Goal: Task Accomplishment & Management: Manage account settings

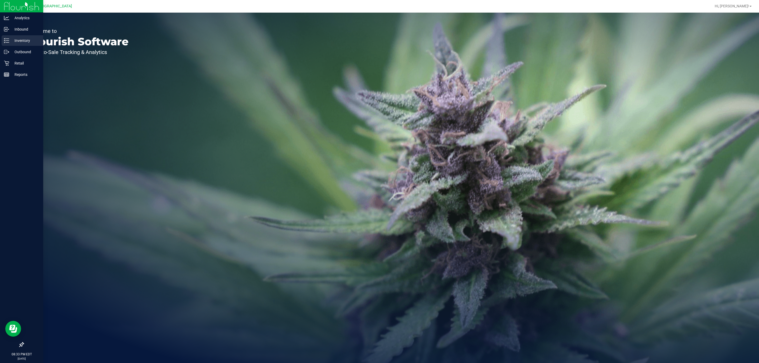
click at [23, 42] on p "Inventory" at bounding box center [25, 40] width 32 height 6
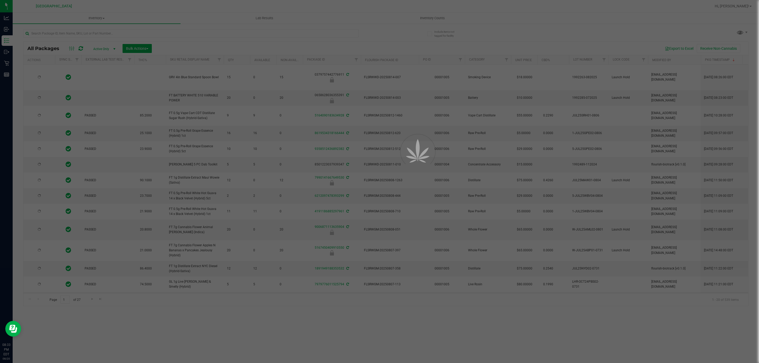
click at [435, 16] on div at bounding box center [379, 181] width 759 height 363
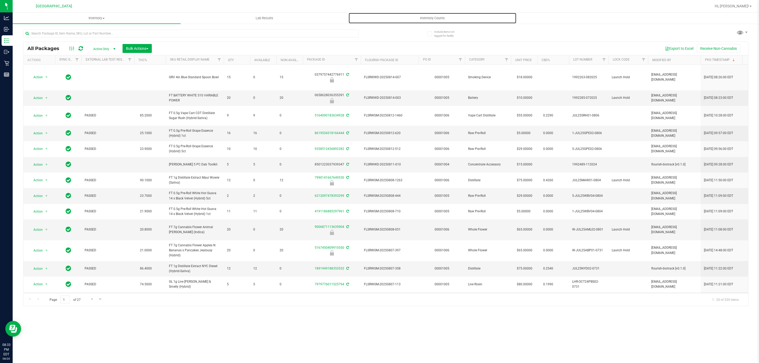
click at [430, 17] on span "Inventory Counts" at bounding box center [432, 18] width 39 height 5
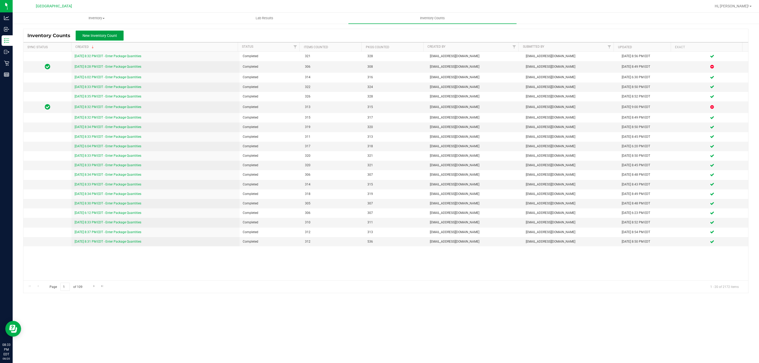
click at [104, 36] on span "New Inventory Count" at bounding box center [100, 35] width 35 height 4
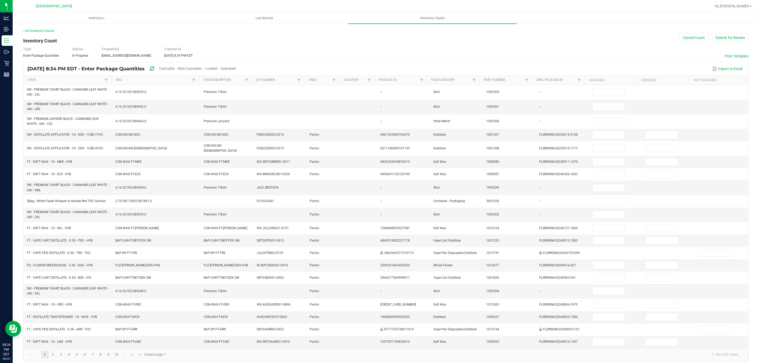
click at [236, 69] on span "Unlocked" at bounding box center [228, 68] width 15 height 4
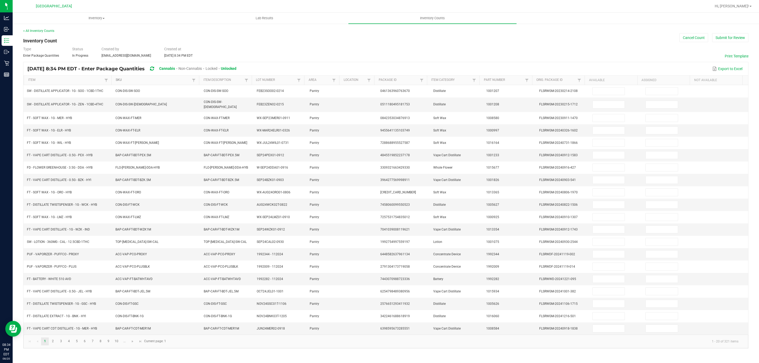
click at [150, 80] on link "SKU" at bounding box center [153, 80] width 75 height 4
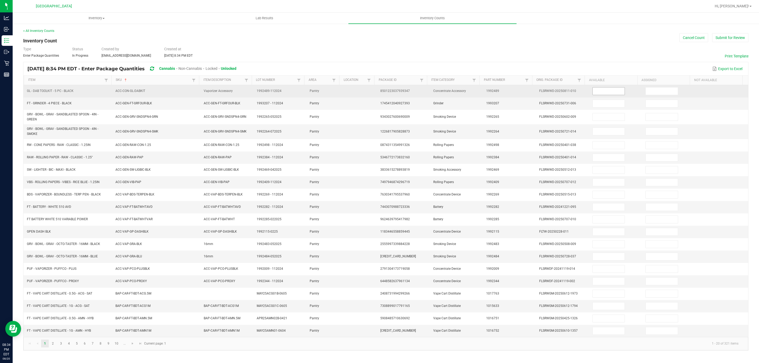
click at [597, 93] on input at bounding box center [609, 91] width 32 height 7
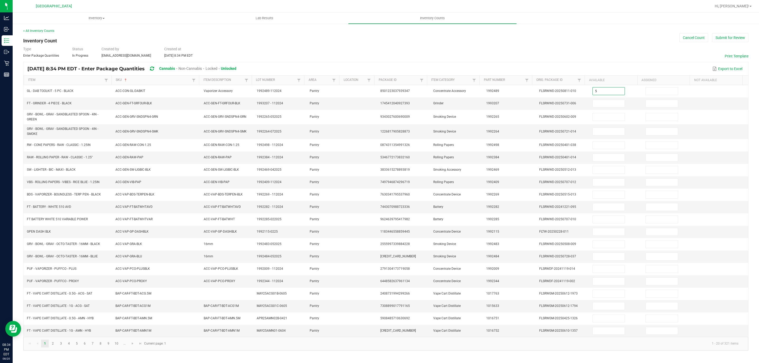
type input "5"
type input "0"
type input "3"
type input "0"
type input "1"
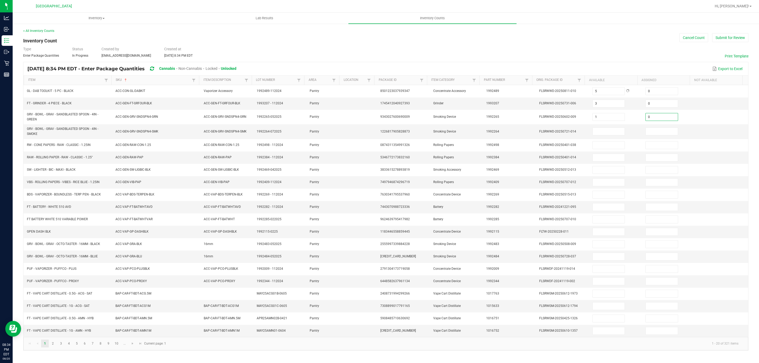
type input "0"
type input "7"
type input "0"
type input "27"
type input "0"
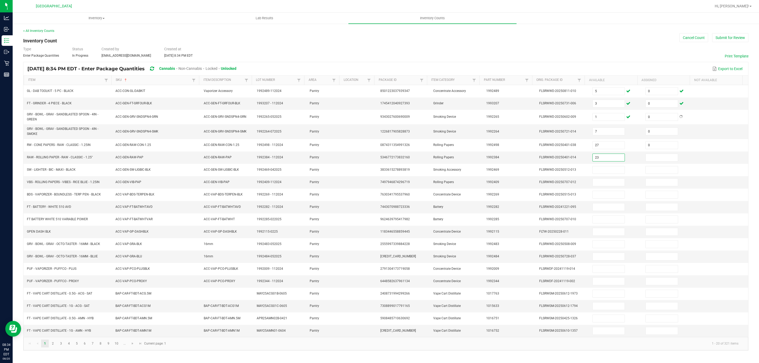
type input "23"
type input "0"
type input "28"
type input "0"
type input "48"
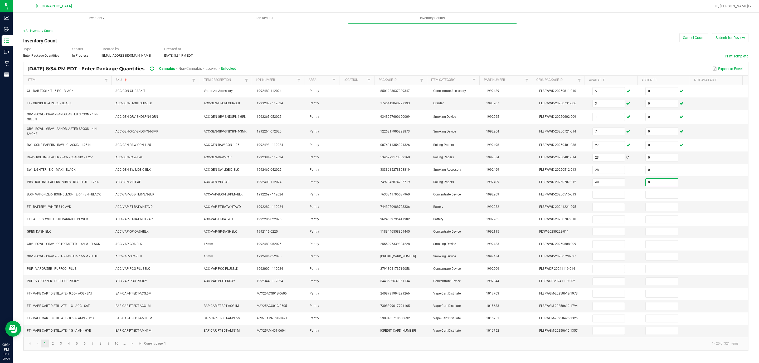
type input "0"
type input "3"
type input "0"
type input "22"
type input "0"
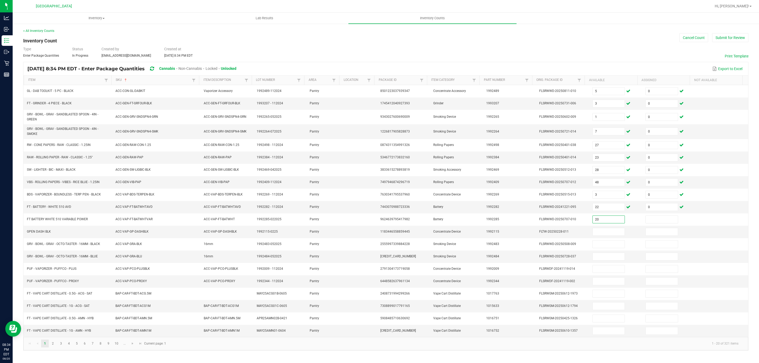
type input "20"
type input "0"
type input "5"
type input "0"
type input "4"
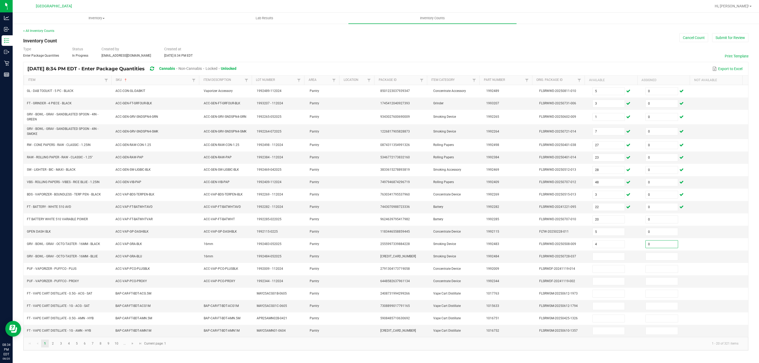
type input "0"
type input "4"
type input "0"
type input "5"
type input "0"
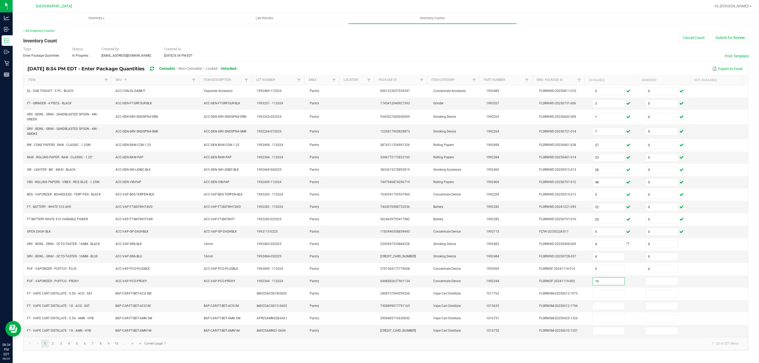
type input "10"
type input "0"
type input "3"
type input "0"
type input "1"
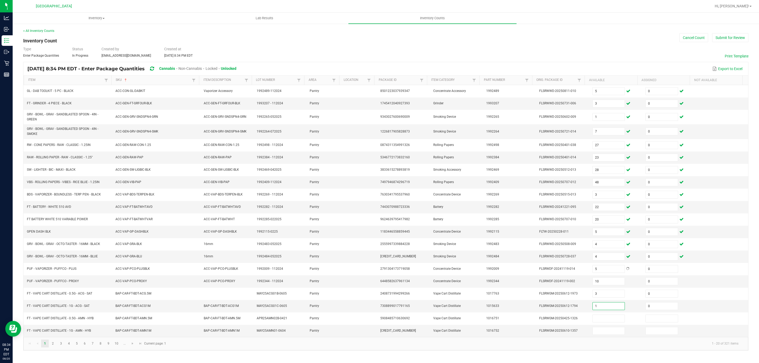
type input "0"
type input "2"
type input "0"
type input "6"
type input "0"
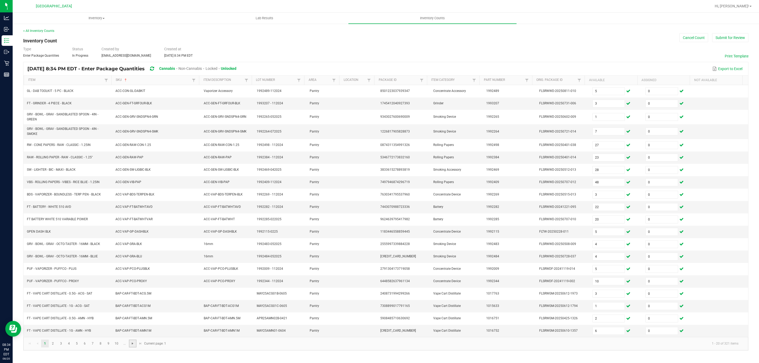
click at [132, 346] on span "Go to the next page" at bounding box center [132, 344] width 4 height 4
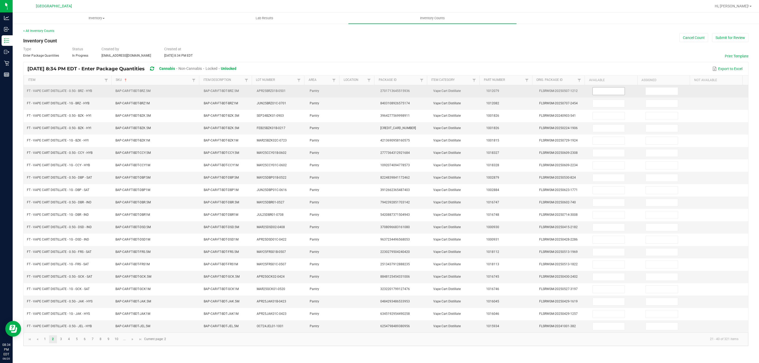
click at [605, 94] on input at bounding box center [609, 91] width 32 height 7
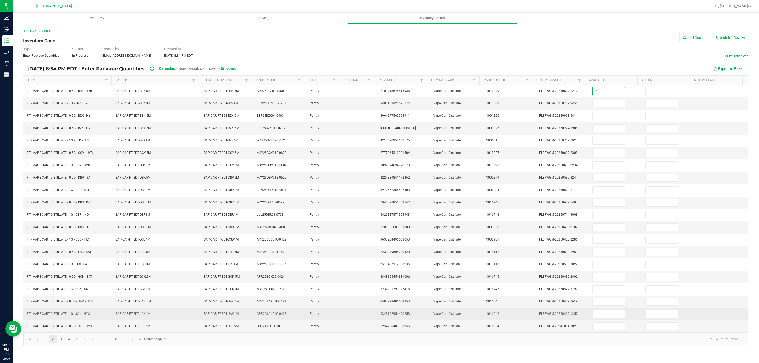
type input "7"
type input "0"
type input "12"
type input "0"
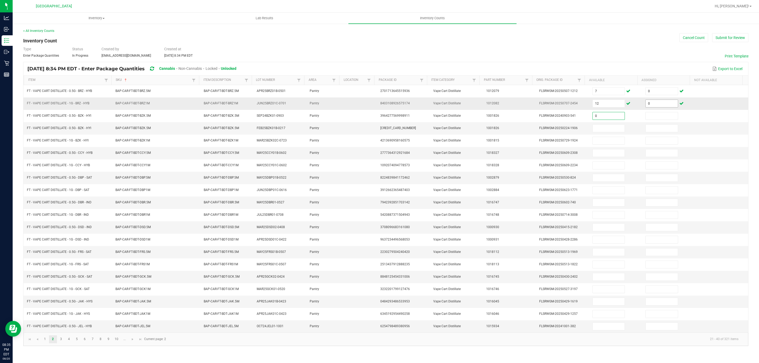
type input "0"
type input "1"
type input "0"
type input "12"
type input "6"
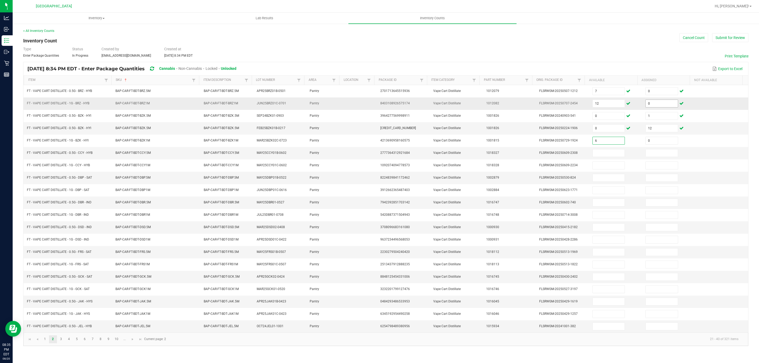
type input "0"
type input "2"
type input "0"
type input "3"
type input "0"
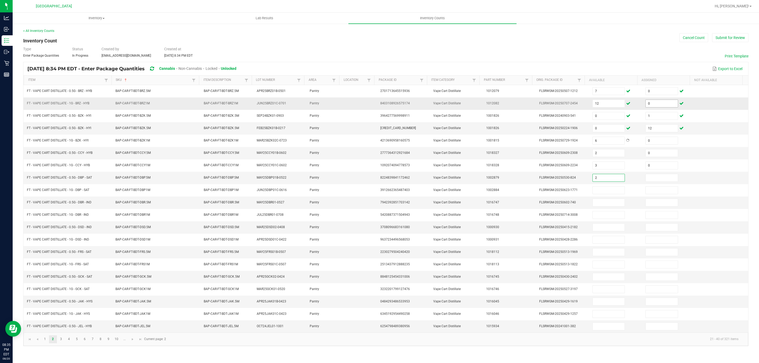
type input "2"
type input "0"
type input "10"
type input "0"
type input "5"
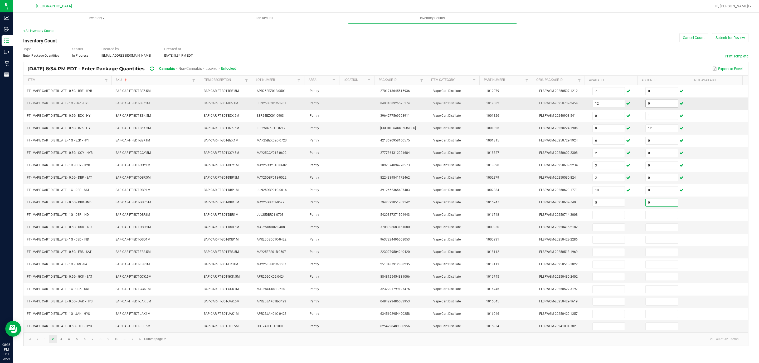
type input "0"
type input "3"
type input "0"
type input "2"
type input "0"
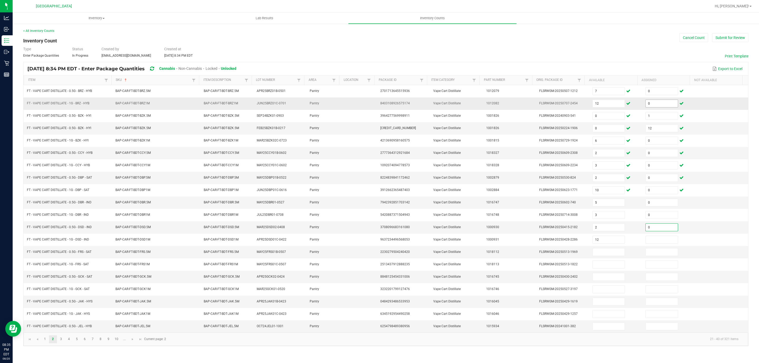
type input "12"
type input "0"
type input "2"
type input "0"
type input "12"
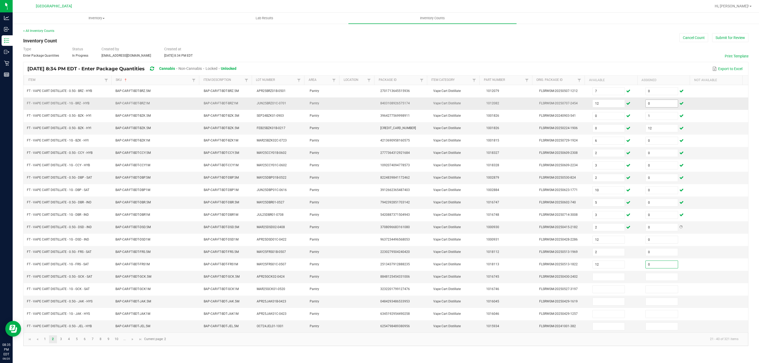
type input "0"
type input "4"
type input "0"
type input "5"
type input "0"
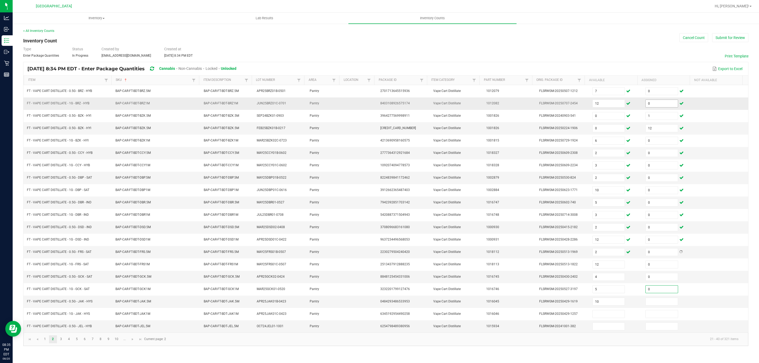
type input "10"
type input "0"
type input "5"
type input "0"
type input "4"
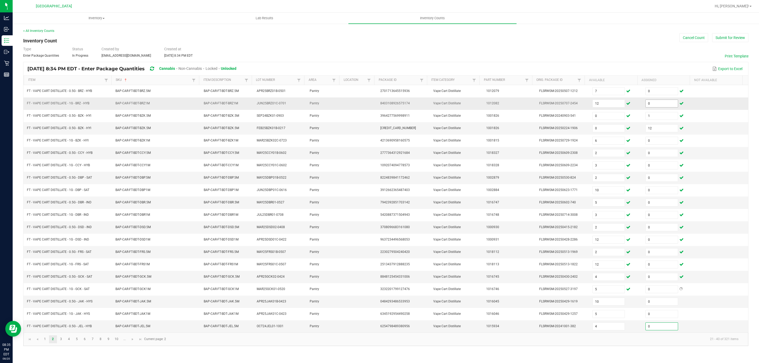
type input "0"
click at [599, 330] on input "4" at bounding box center [609, 326] width 32 height 7
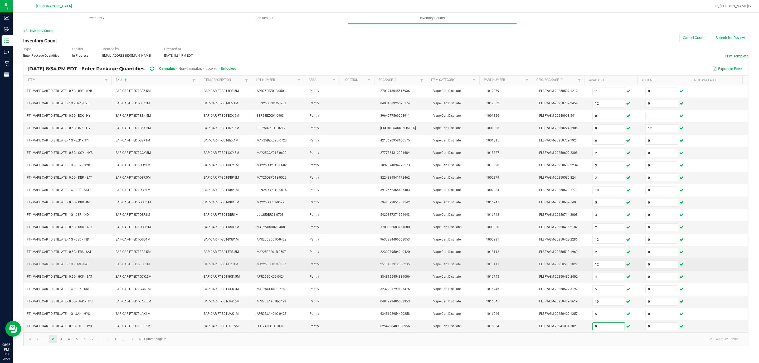
type input "0"
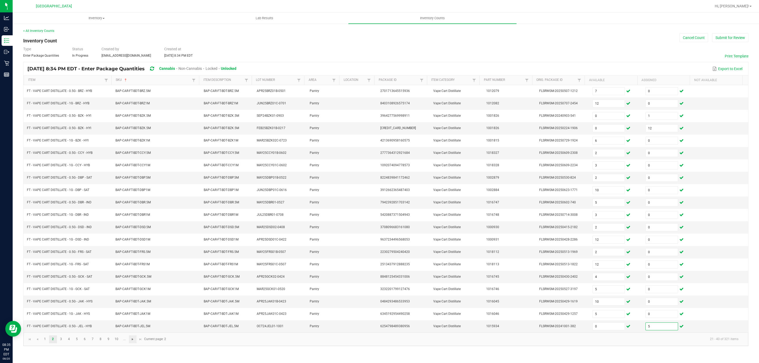
type input "5"
click at [134, 342] on span "Go to the next page" at bounding box center [132, 339] width 4 height 4
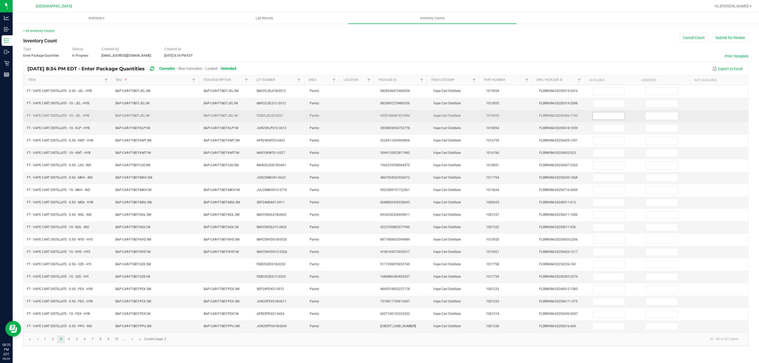
click at [606, 115] on input at bounding box center [609, 115] width 32 height 7
type input "0"
type input "12"
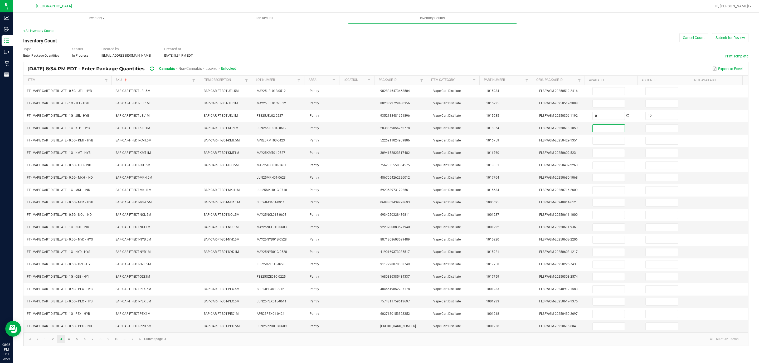
click at [590, 85] on th "Available" at bounding box center [611, 80] width 53 height 9
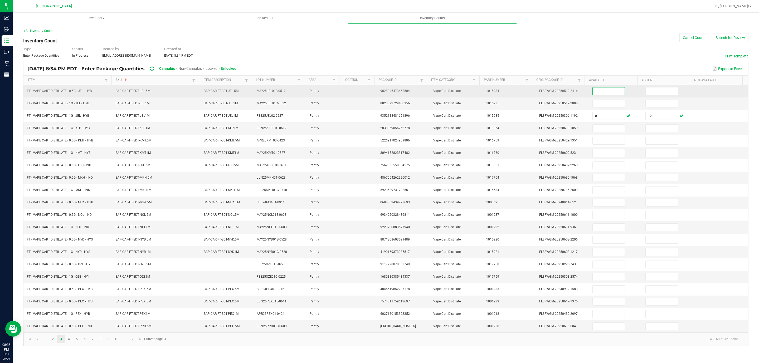
click at [593, 90] on input at bounding box center [609, 91] width 32 height 7
type input "4"
type input "0"
type input "12"
type input "0"
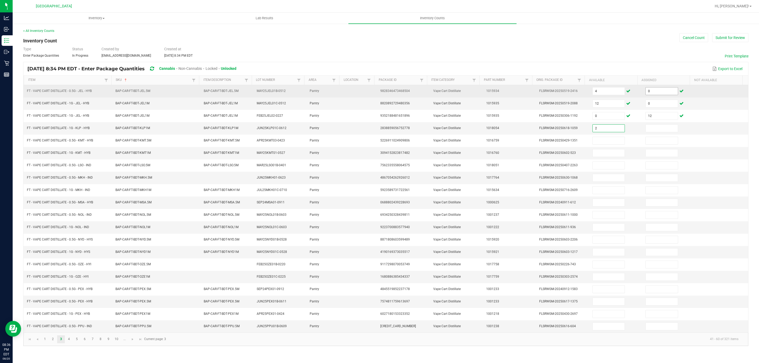
type input "2"
type input "0"
type input "2"
type input "0"
type input "9"
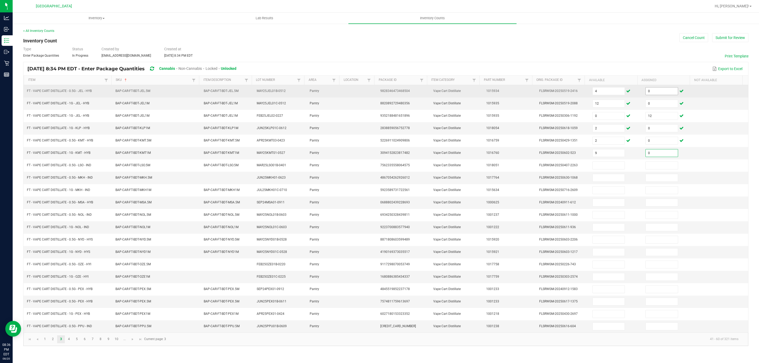
type input "0"
type input "7"
type input "0"
type input "12"
type input "0"
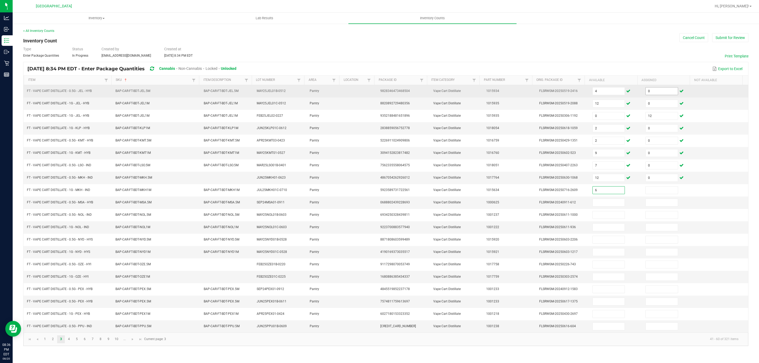
type input "6"
type input "0"
type input "11"
type input "1"
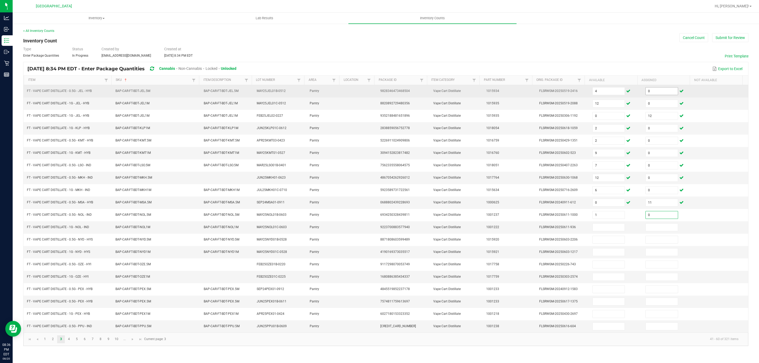
type input "0"
type input "12"
type input "0"
type input "10"
type input "0"
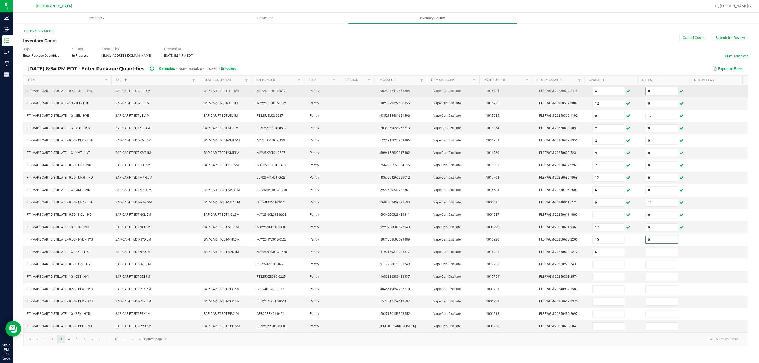
type input "6"
type input "0"
type input "9"
type input "0"
type input "7"
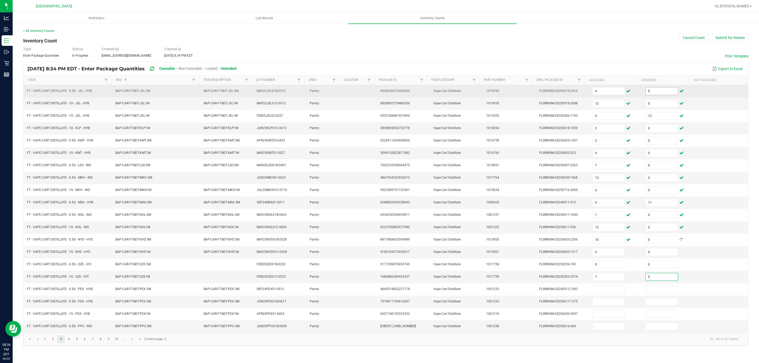
type input "0"
type input "11"
type input "0"
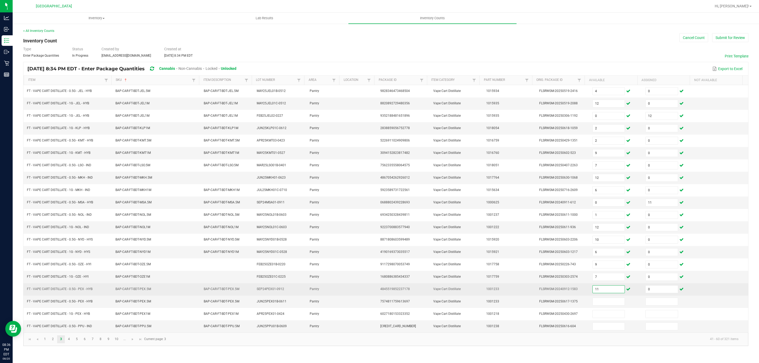
click at [602, 293] on input "11" at bounding box center [609, 289] width 32 height 7
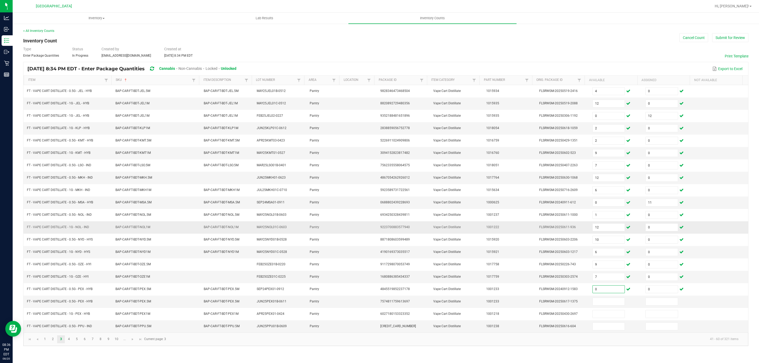
type input "0"
type input "2"
type input "11"
click at [133, 344] on link at bounding box center [133, 340] width 8 height 8
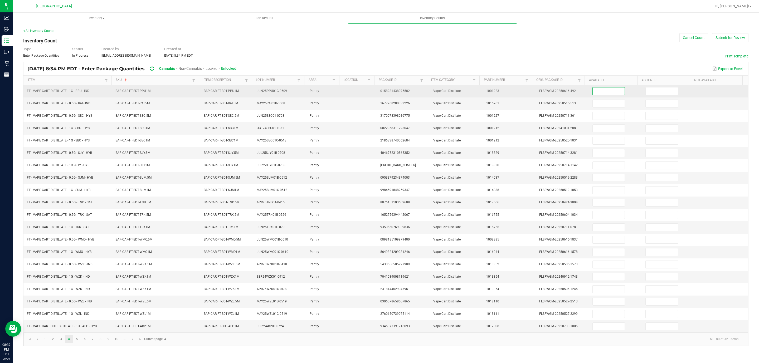
click at [614, 91] on input at bounding box center [609, 91] width 32 height 7
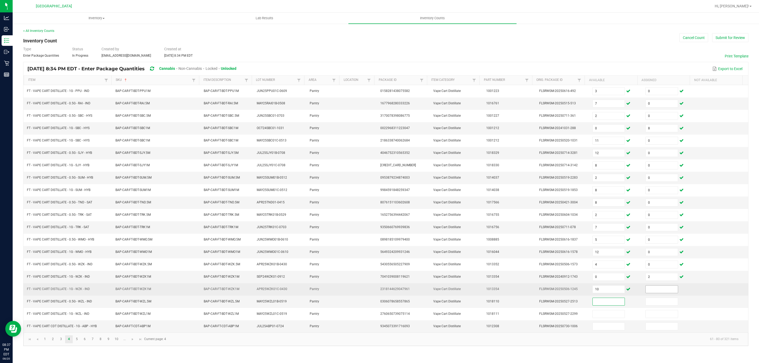
click at [663, 293] on input at bounding box center [662, 289] width 32 height 7
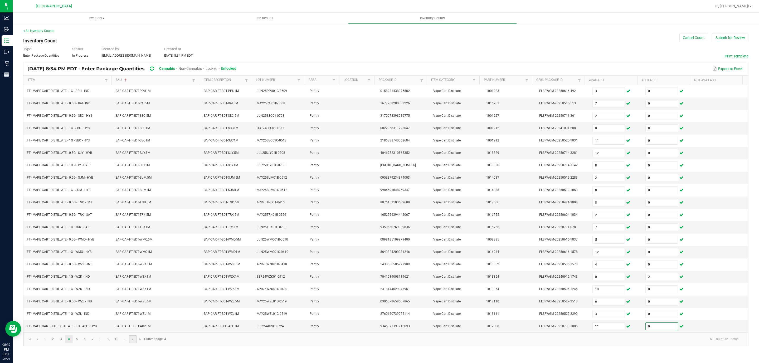
click at [135, 344] on link at bounding box center [133, 340] width 8 height 8
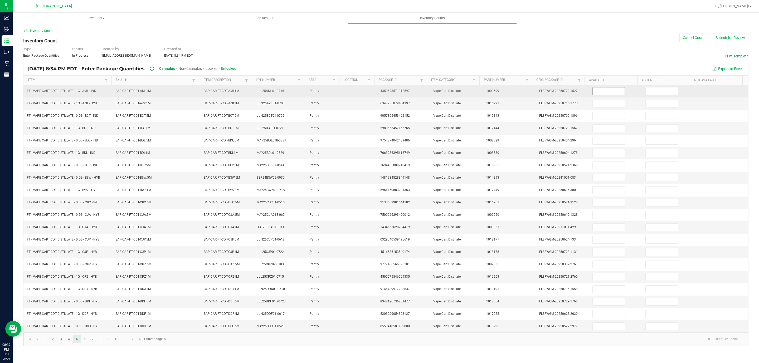
click at [598, 93] on input at bounding box center [609, 91] width 32 height 7
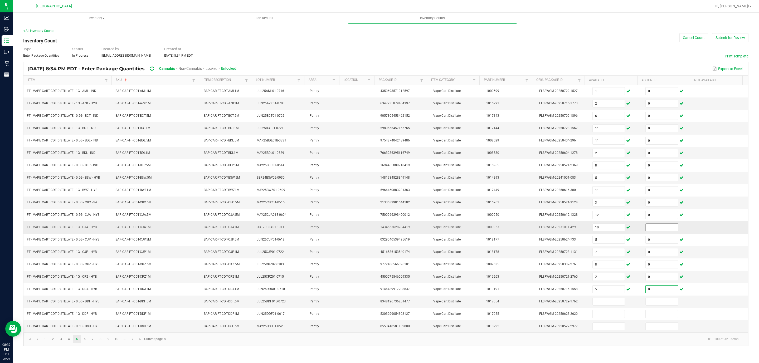
click at [669, 230] on input at bounding box center [662, 227] width 32 height 7
click at [608, 306] on input at bounding box center [609, 301] width 32 height 7
click at [131, 342] on span "Go to the next page" at bounding box center [132, 339] width 4 height 4
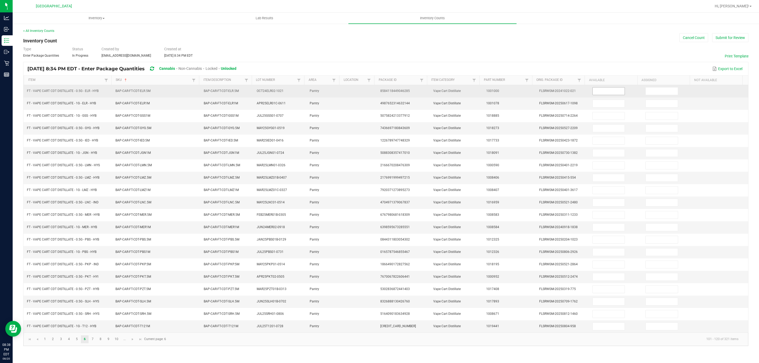
click at [613, 90] on input at bounding box center [609, 91] width 32 height 7
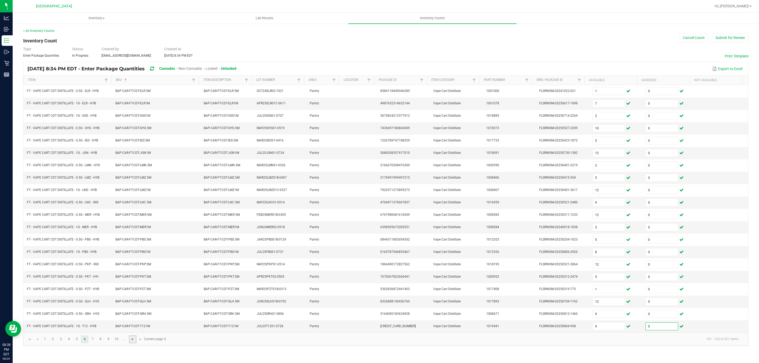
click at [134, 342] on span "Go to the next page" at bounding box center [132, 339] width 4 height 4
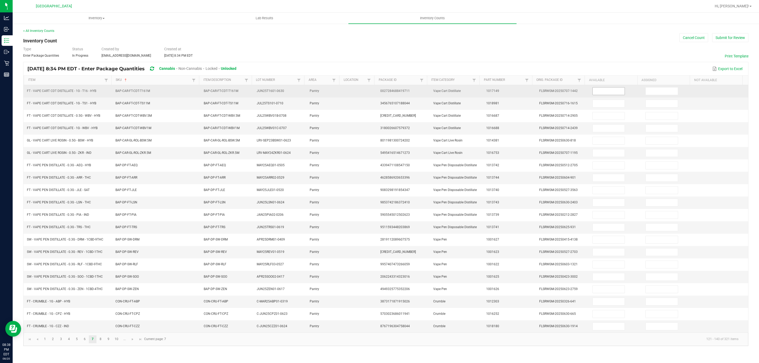
click at [601, 92] on input at bounding box center [609, 91] width 32 height 7
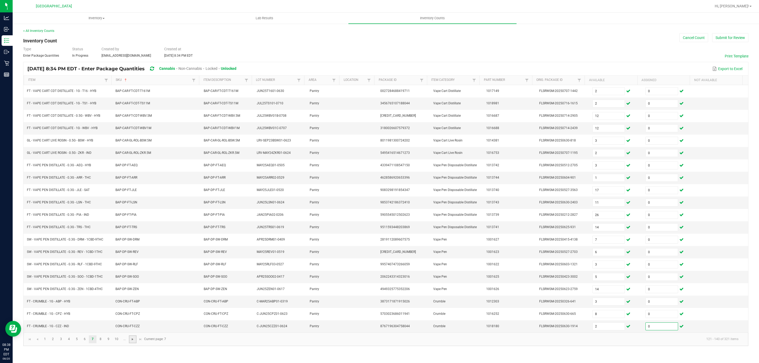
click at [134, 342] on span "Go to the next page" at bounding box center [132, 339] width 4 height 4
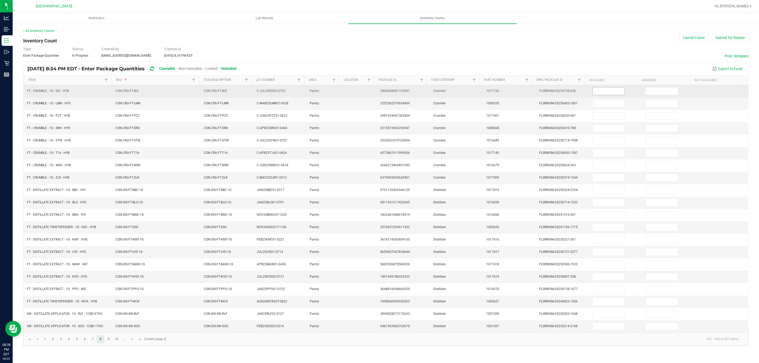
click at [608, 94] on input at bounding box center [609, 91] width 32 height 7
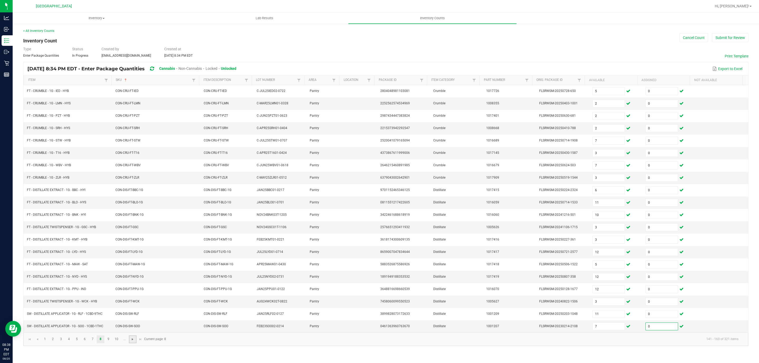
click at [133, 342] on span "Go to the next page" at bounding box center [132, 339] width 4 height 4
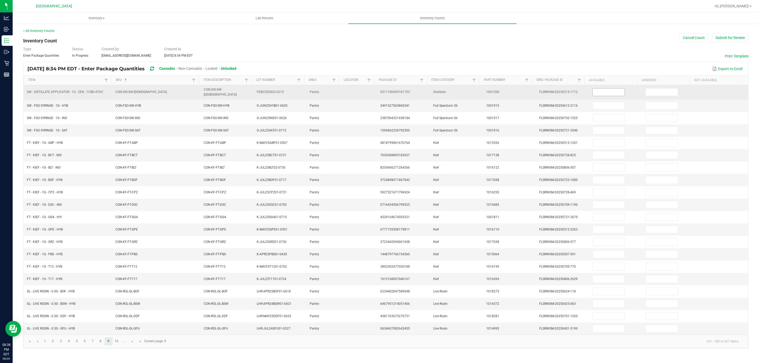
click at [603, 95] on input at bounding box center [609, 92] width 32 height 7
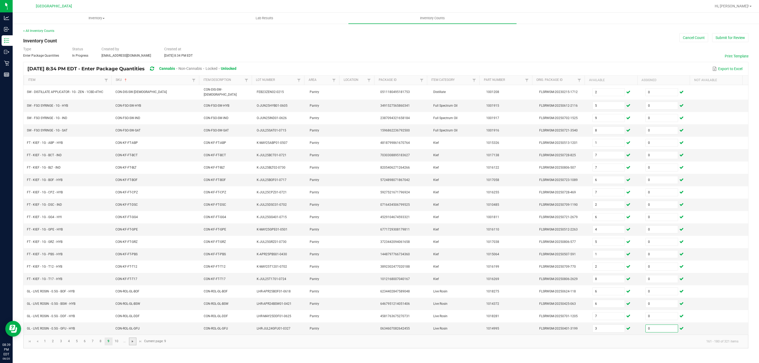
click at [135, 344] on span "Go to the next page" at bounding box center [132, 342] width 4 height 4
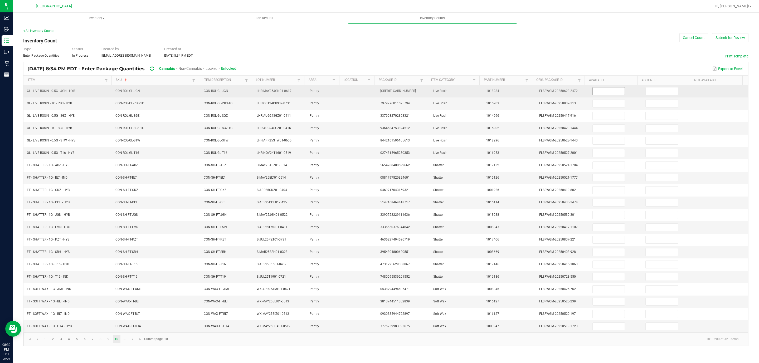
click at [604, 91] on input at bounding box center [609, 91] width 32 height 7
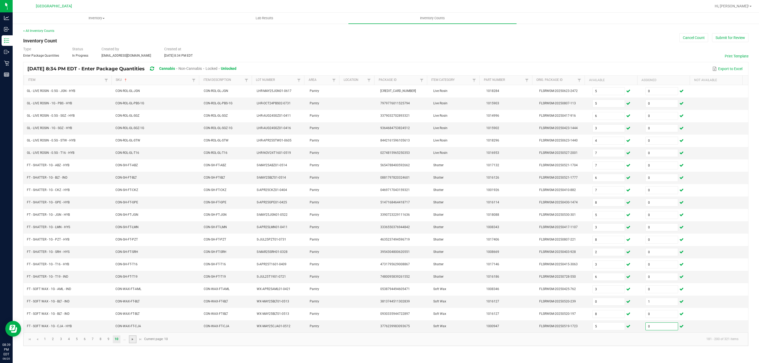
click at [132, 342] on span "Go to the next page" at bounding box center [132, 339] width 4 height 4
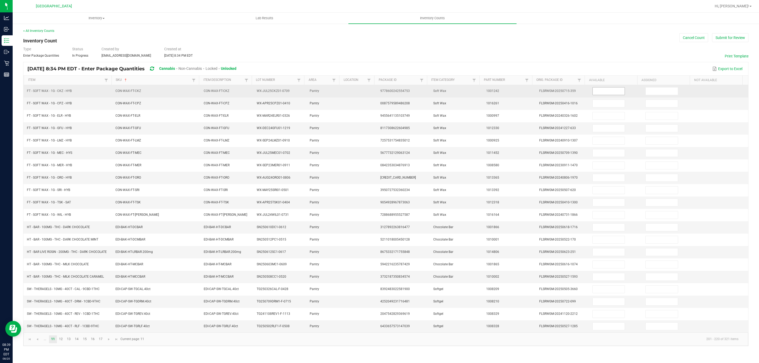
click at [598, 91] on input at bounding box center [609, 91] width 32 height 7
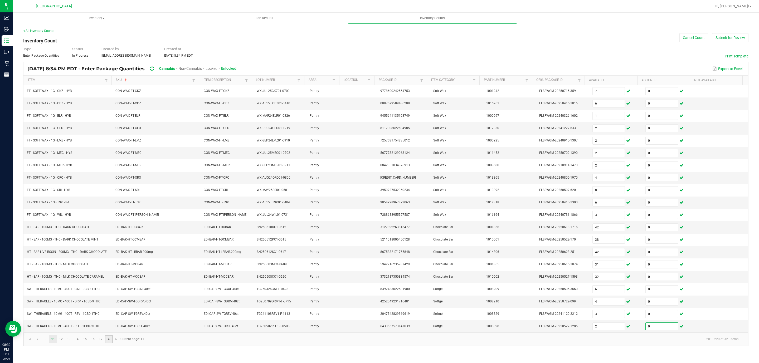
click at [110, 342] on span "Go to the next page" at bounding box center [109, 339] width 4 height 4
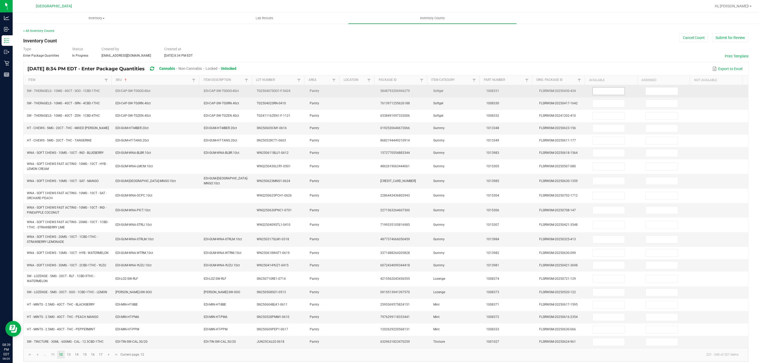
click at [607, 95] on input at bounding box center [609, 91] width 32 height 7
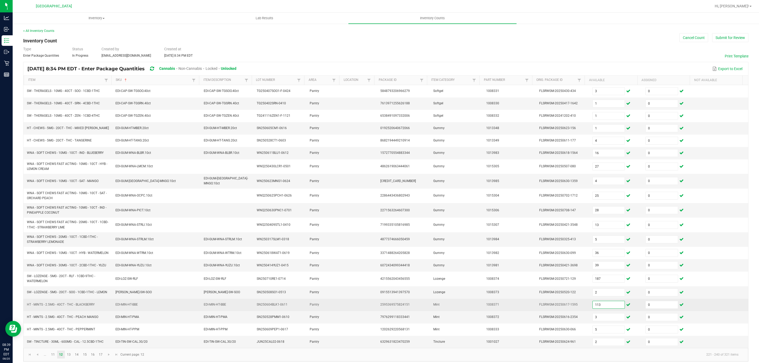
click at [599, 309] on input "113" at bounding box center [609, 304] width 32 height 7
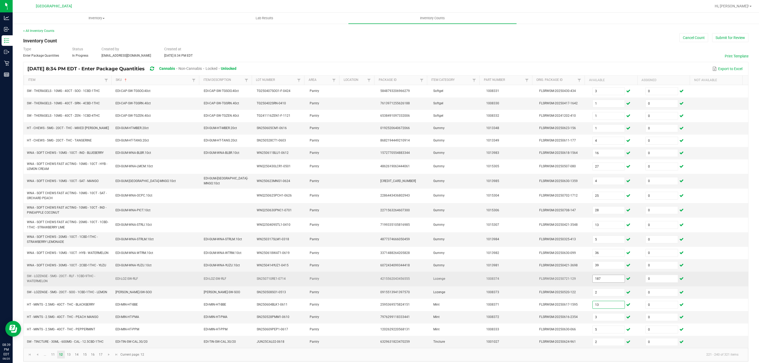
click at [600, 283] on input "187" at bounding box center [609, 278] width 32 height 7
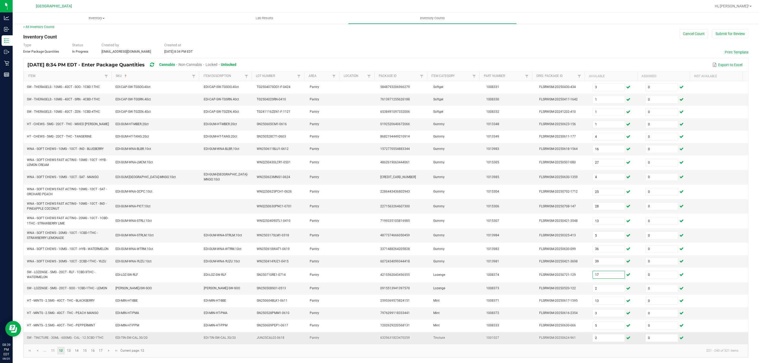
scroll to position [13, 0]
click at [110, 350] on span "Go to the next page" at bounding box center [109, 351] width 4 height 4
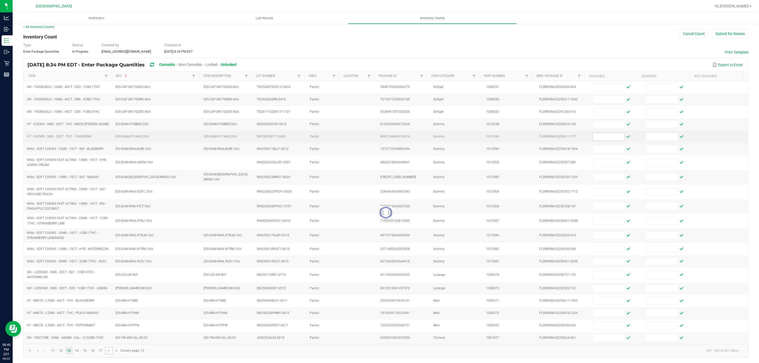
scroll to position [0, 0]
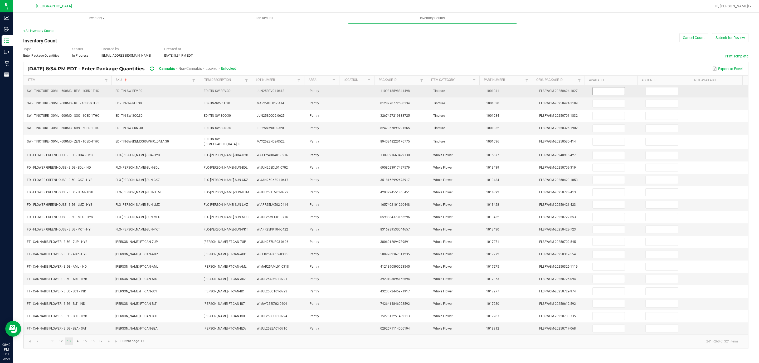
click at [609, 92] on input at bounding box center [609, 91] width 32 height 7
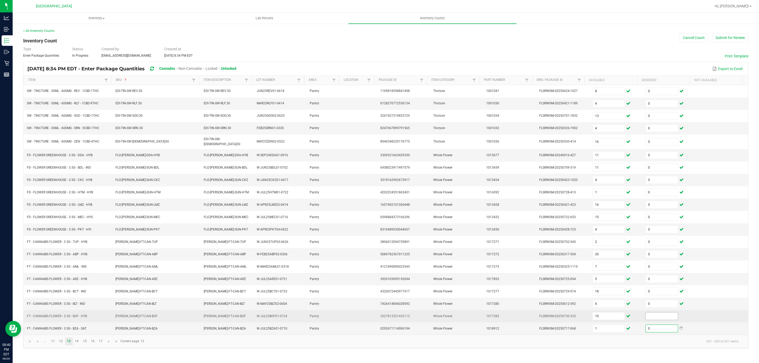
click at [656, 320] on input at bounding box center [662, 316] width 32 height 7
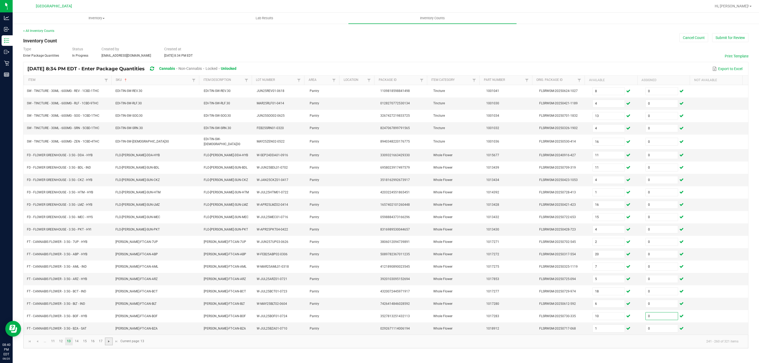
click at [109, 344] on span "Go to the next page" at bounding box center [109, 342] width 4 height 4
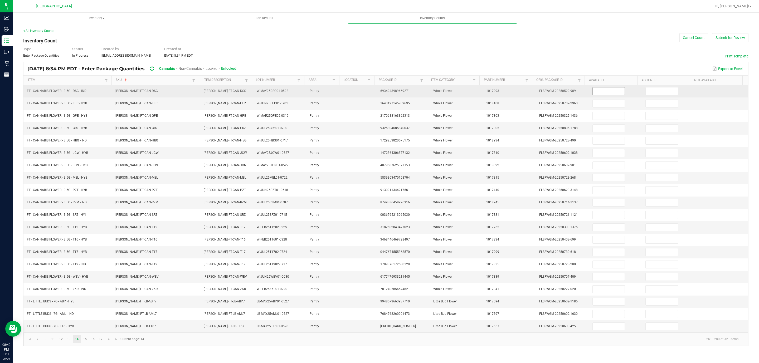
click at [603, 90] on input at bounding box center [609, 91] width 32 height 7
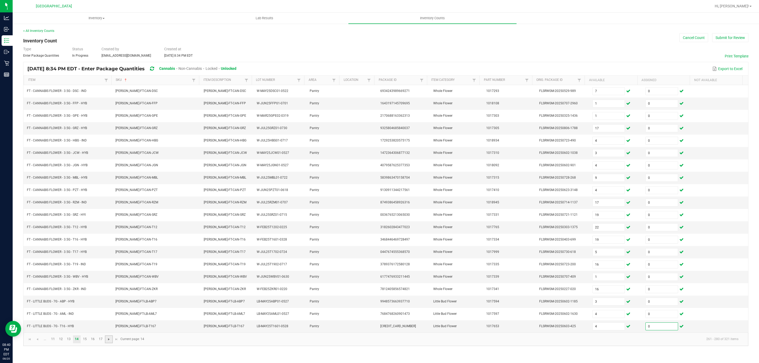
click at [110, 342] on span "Go to the next page" at bounding box center [109, 339] width 4 height 4
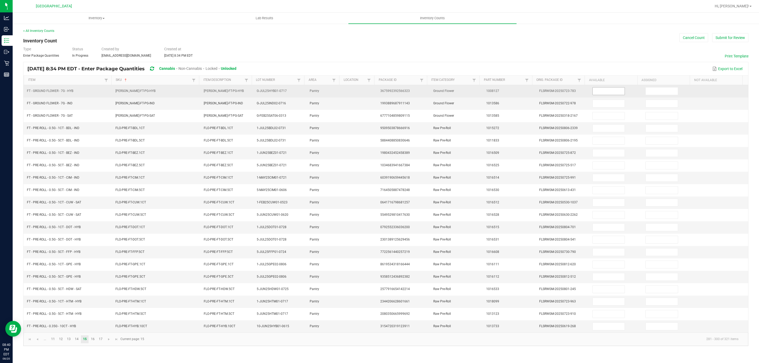
click at [597, 92] on input at bounding box center [609, 91] width 32 height 7
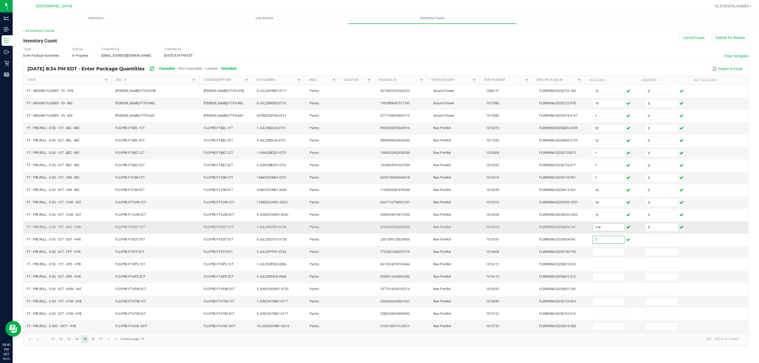
click at [599, 231] on input "174" at bounding box center [609, 227] width 32 height 7
drag, startPoint x: 110, startPoint y: 347, endPoint x: 112, endPoint y: 344, distance: 4.0
click at [109, 342] on span "Go to the next page" at bounding box center [109, 339] width 4 height 4
click at [610, 85] on th "Available" at bounding box center [611, 80] width 53 height 9
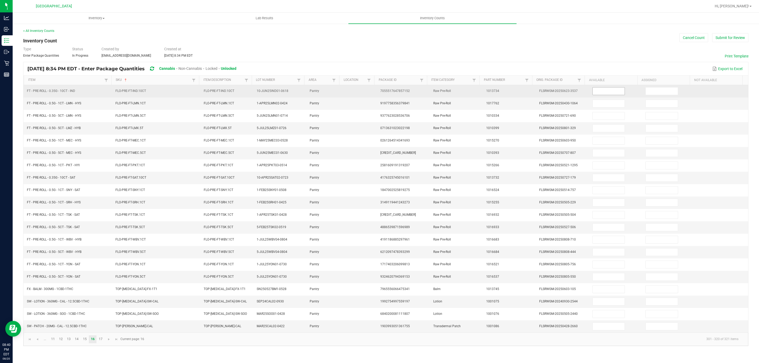
click at [609, 90] on input at bounding box center [609, 91] width 32 height 7
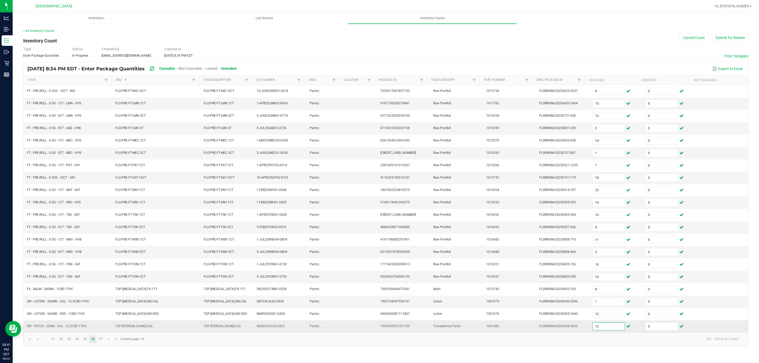
click at [606, 330] on input "12" at bounding box center [609, 326] width 32 height 7
click at [108, 342] on span "Go to the next page" at bounding box center [109, 339] width 4 height 4
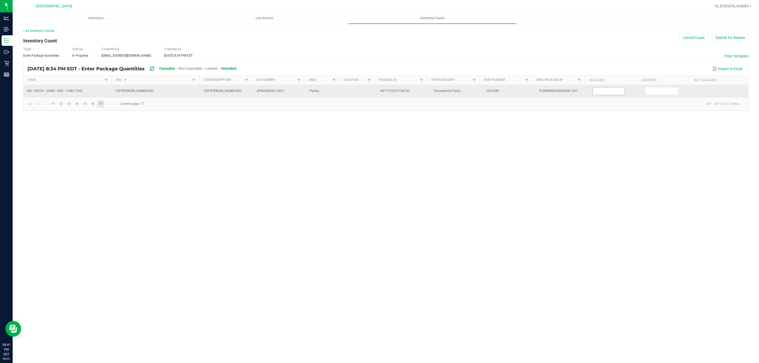
click at [602, 90] on input at bounding box center [609, 91] width 32 height 7
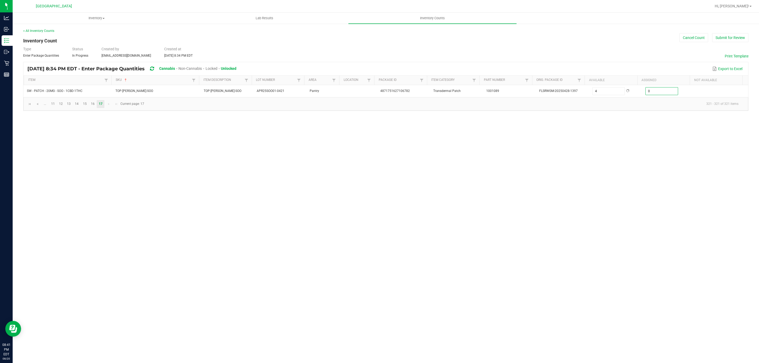
click at [580, 46] on div "Type Enter Package Quantities Status In Progress Created by [EMAIL_ADDRESS][DOM…" at bounding box center [385, 52] width 725 height 12
click at [739, 37] on button "Submit for Review" at bounding box center [730, 37] width 36 height 9
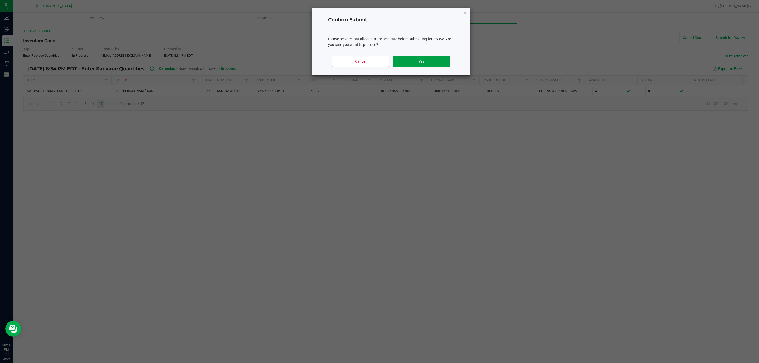
click at [408, 59] on button "Yes" at bounding box center [421, 61] width 57 height 11
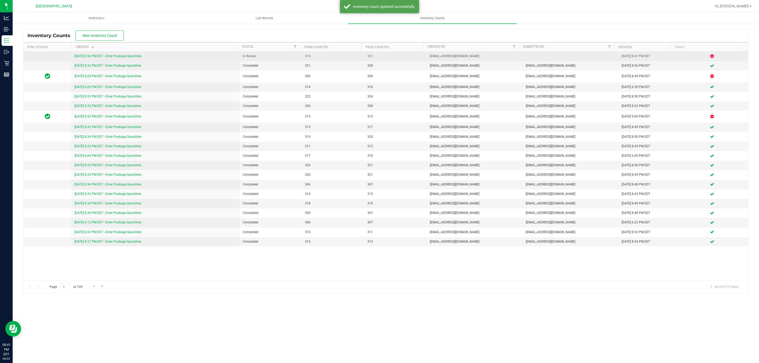
click at [141, 56] on link "[DATE] 8:34 PM EDT - Enter Package Quantities" at bounding box center [108, 56] width 67 height 4
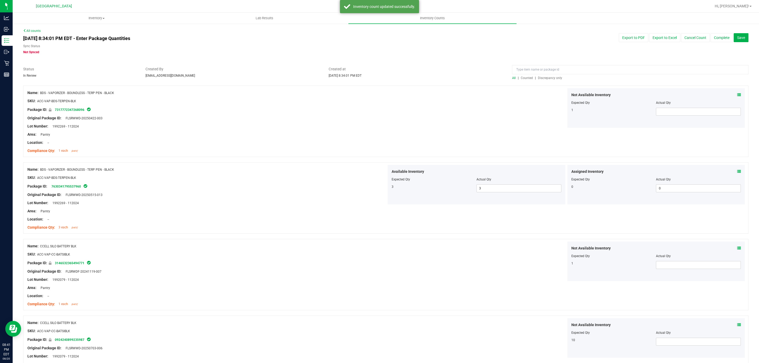
click at [538, 80] on span "Discrepancy only" at bounding box center [550, 78] width 24 height 4
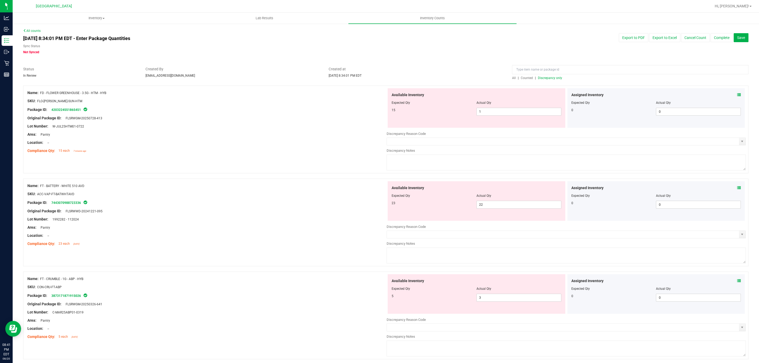
click at [314, 188] on div "Name: FT - BATTERY - WHITE 510 AVD" at bounding box center [206, 186] width 359 height 6
click at [309, 153] on div "Compliance Qty: 15 each 7 minutes ago" at bounding box center [206, 151] width 359 height 6
click at [489, 115] on span "1 1" at bounding box center [519, 112] width 85 height 8
click at [256, 134] on div "Area: Pantry" at bounding box center [206, 135] width 359 height 6
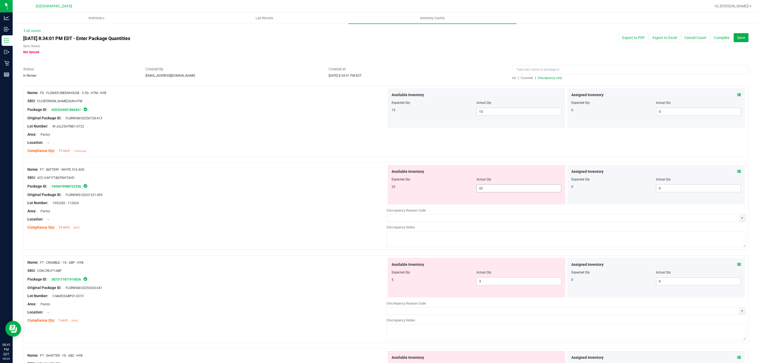
drag, startPoint x: 493, startPoint y: 187, endPoint x: 395, endPoint y: 181, distance: 97.4
click at [422, 184] on div "Available Inventory Expected Qty Actual Qty 23 22 22" at bounding box center [477, 185] width 178 height 40
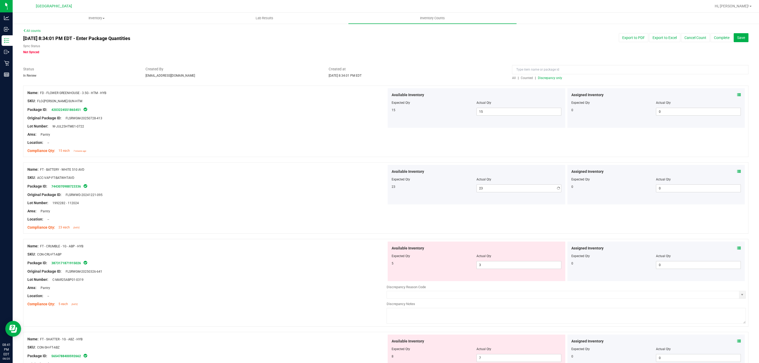
click at [323, 181] on div at bounding box center [206, 182] width 359 height 3
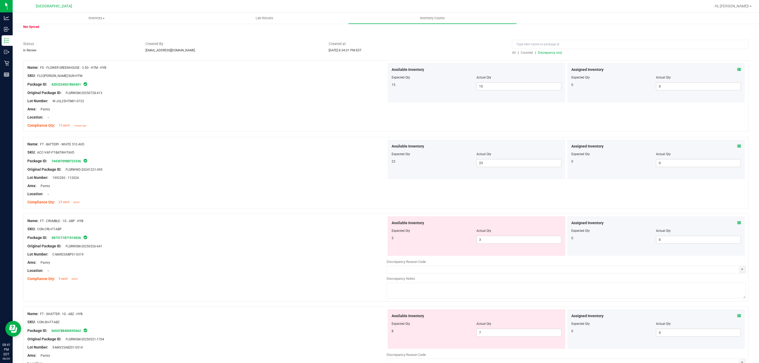
scroll to position [40, 0]
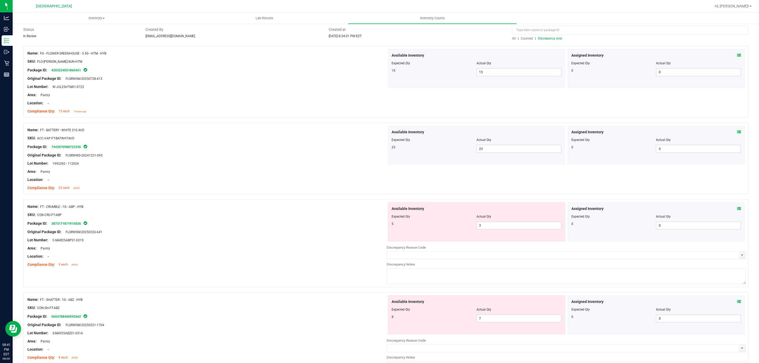
click at [296, 251] on div "Area: Pantry" at bounding box center [206, 249] width 359 height 6
drag, startPoint x: 495, startPoint y: 227, endPoint x: 315, endPoint y: 207, distance: 181.6
click at [391, 216] on div "Available Inventory Expected Qty Actual Qty 5 3 3" at bounding box center [477, 222] width 178 height 40
click at [315, 207] on div "Name: FT - CRUMBLE - 1G - ABP - HYB" at bounding box center [206, 207] width 359 height 6
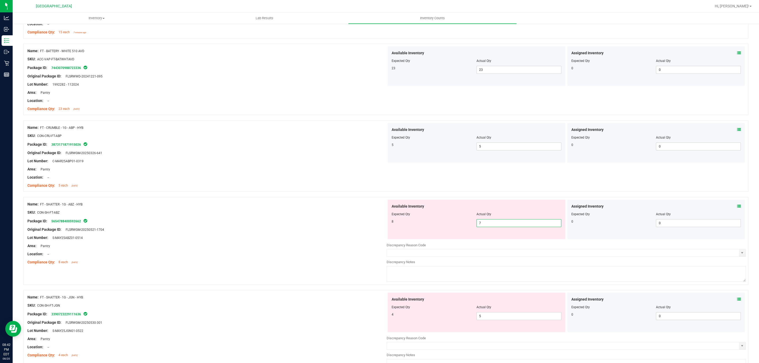
drag, startPoint x: 483, startPoint y: 223, endPoint x: 325, endPoint y: 219, distance: 157.4
click at [362, 223] on div "Name: FT - SHATTER - 1G - ABZ - HYB SKU: CON-SH-FT-ABZ Package ID: 565478840059…" at bounding box center [385, 241] width 725 height 88
click at [482, 317] on div "Available Inventory Expected Qty Actual Qty 4 5 5" at bounding box center [566, 335] width 359 height 84
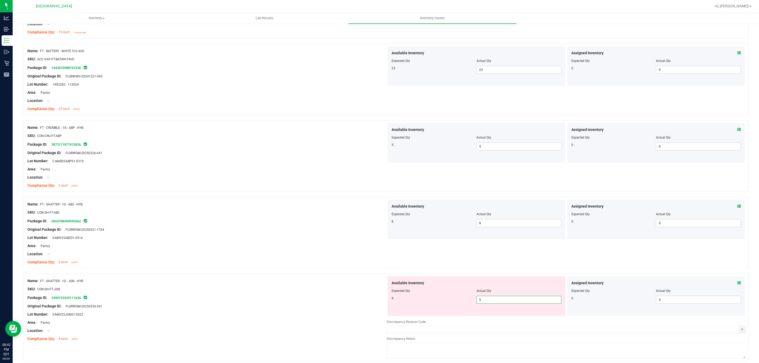
click at [467, 301] on div "4 5 5" at bounding box center [477, 300] width 170 height 8
click at [312, 262] on div "Compliance Qty: 8 each [DATE]" at bounding box center [206, 263] width 359 height 6
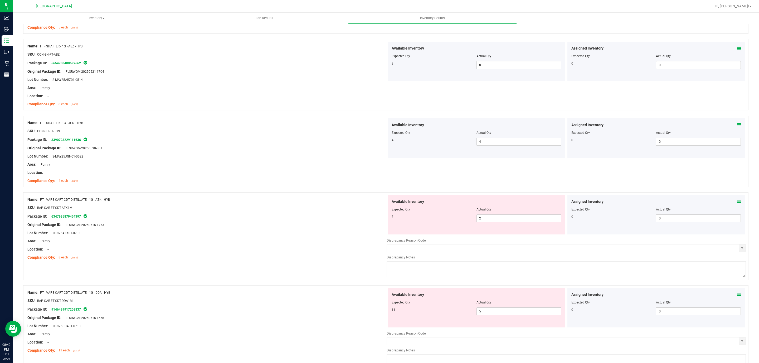
click at [269, 143] on div at bounding box center [206, 144] width 359 height 3
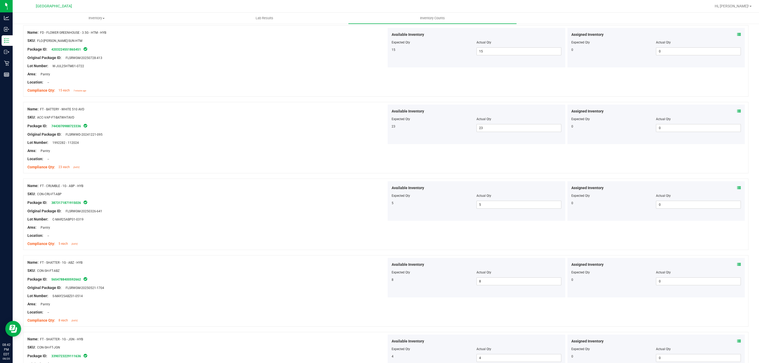
scroll to position [0, 0]
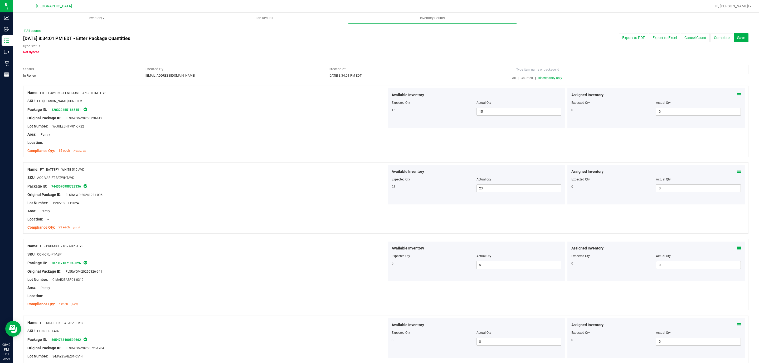
click at [540, 78] on span "Discrepancy only" at bounding box center [550, 78] width 24 height 4
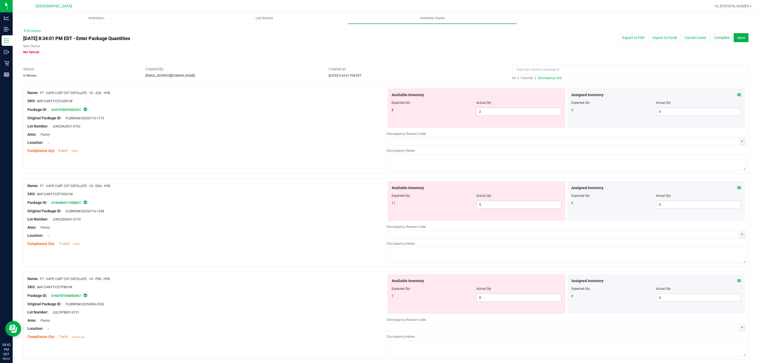
click at [237, 134] on div "Area: Pantry" at bounding box center [206, 135] width 359 height 6
drag, startPoint x: 490, startPoint y: 111, endPoint x: 283, endPoint y: 103, distance: 206.6
click at [382, 106] on div "Name: FT - VAPE CART CDT DISTILLATE - 1G - AZK - HYB SKU: BAP-CAR-FT-CDT-AZK1M …" at bounding box center [385, 130] width 725 height 88
click at [283, 103] on div "SKU: BAP-CAR-FT-CDT-AZK1M" at bounding box center [206, 101] width 359 height 6
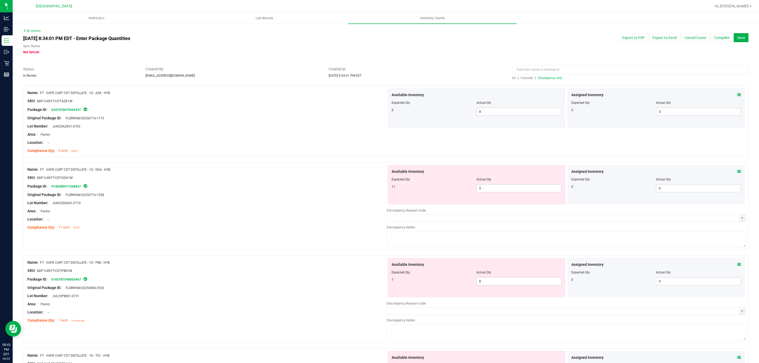
click at [296, 181] on div at bounding box center [206, 182] width 359 height 3
drag, startPoint x: 503, startPoint y: 189, endPoint x: 374, endPoint y: 186, distance: 129.2
click at [383, 188] on div "Name: FT - VAPE CART CDT DISTILLATE - 1G - DDA - HYB SKU: BAP-CAR-FT-CDT-DDA1M …" at bounding box center [385, 206] width 725 height 88
click at [374, 186] on div "Package ID: 9146489917208837" at bounding box center [206, 186] width 359 height 6
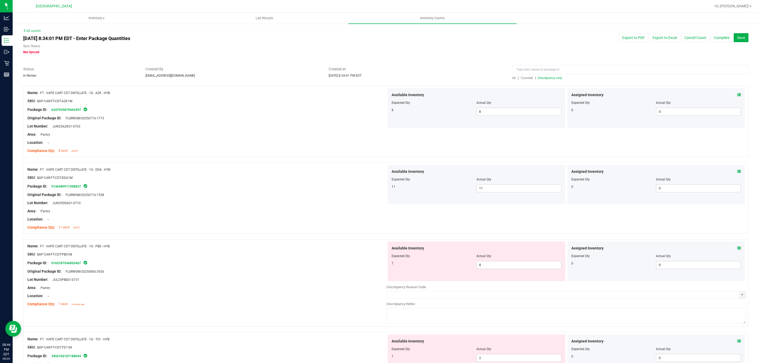
click at [548, 76] on div "All | Counted | Discrepancy only" at bounding box center [630, 78] width 236 height 5
drag, startPoint x: 550, startPoint y: 80, endPoint x: 554, endPoint y: 78, distance: 3.9
click at [552, 80] on div "All | Counted | Discrepancy only" at bounding box center [630, 78] width 236 height 5
click at [554, 78] on span "Discrepancy only" at bounding box center [550, 78] width 24 height 4
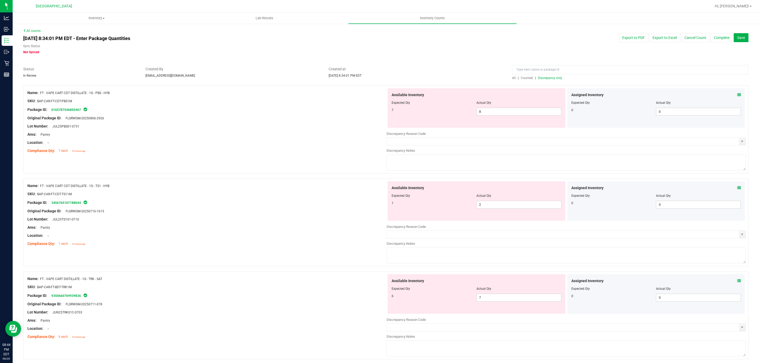
click at [226, 153] on div "Compliance Qty: 7 each 10 minutes ago" at bounding box center [206, 151] width 359 height 6
drag, startPoint x: 483, startPoint y: 110, endPoint x: 270, endPoint y: 105, distance: 213.3
click at [337, 111] on div "Name: FT - VAPE CART CDT DISTILLATE - 1G - PBS - HYB SKU: BAP-CAR-FT-CDT-PBS1M …" at bounding box center [385, 130] width 725 height 88
click at [286, 155] on div "Name: FT - VAPE CART CDT DISTILLATE - 1G - PBS - HYB SKU: BAP-CAR-FT-CDT-PBS1M …" at bounding box center [206, 121] width 359 height 67
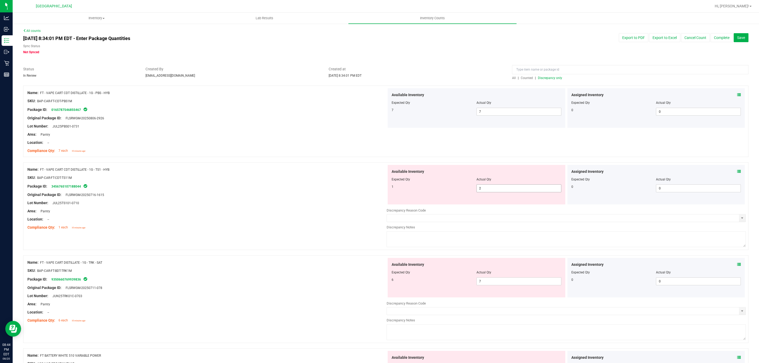
drag, startPoint x: 463, startPoint y: 189, endPoint x: 380, endPoint y: 188, distance: 82.5
click at [380, 188] on div "Name: FT - VAPE CART CDT DISTILLATE - 1G - TS1 - HYB SKU: BAP-CAR-FT-CDT-TS11M …" at bounding box center [385, 206] width 725 height 88
click at [296, 217] on div "Location: --" at bounding box center [206, 220] width 359 height 6
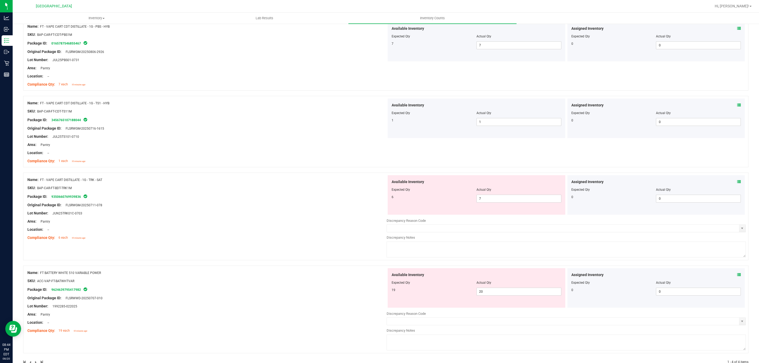
scroll to position [79, 0]
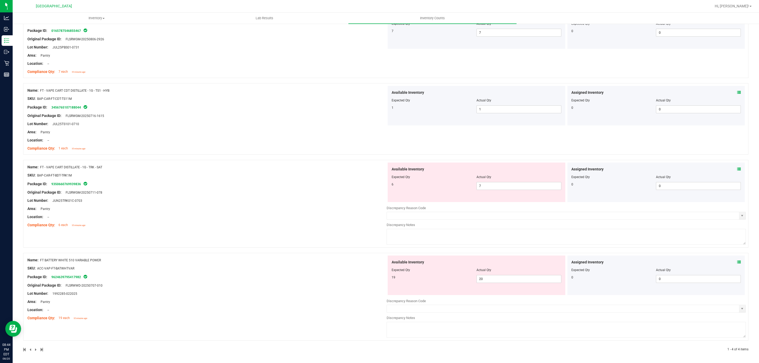
click at [290, 200] on div "Lot Number: JUN25TRK01C-0703" at bounding box center [206, 201] width 359 height 6
drag, startPoint x: 490, startPoint y: 187, endPoint x: 339, endPoint y: 171, distance: 151.1
click at [339, 171] on div "Name: FT - VAPE CART DISTILLATE - 1G - TRK - SAT SKU: BAP-CAR-FT-BDT-TRK1M Pack…" at bounding box center [385, 204] width 725 height 88
click at [186, 172] on div at bounding box center [206, 171] width 359 height 3
click at [206, 158] on div at bounding box center [385, 157] width 725 height 5
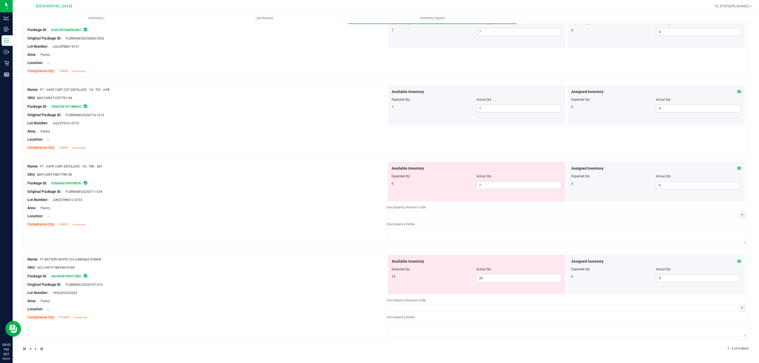
scroll to position [81, 0]
drag, startPoint x: 497, startPoint y: 277, endPoint x: 381, endPoint y: 260, distance: 117.2
click at [404, 268] on div "Available Inventory Expected Qty Actual Qty 19 20 20" at bounding box center [477, 275] width 178 height 40
click at [72, 182] on link "9350660769939836" at bounding box center [66, 184] width 30 height 4
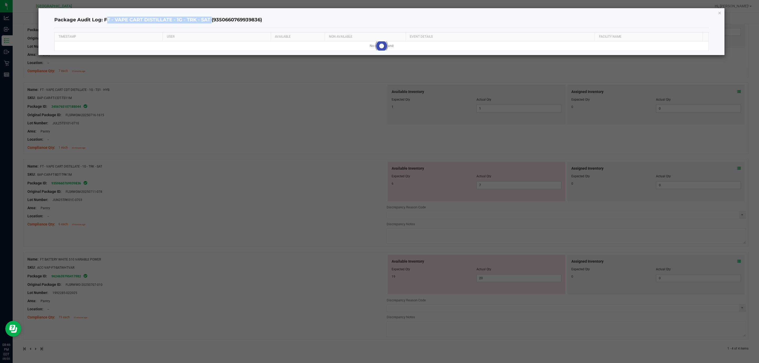
drag, startPoint x: 104, startPoint y: 20, endPoint x: 210, endPoint y: 15, distance: 106.9
click at [210, 15] on div "Package Audit Log: FT - VAPE CART DISTILLATE - 1G - TRK - SAT (9350660769939836)" at bounding box center [381, 20] width 655 height 16
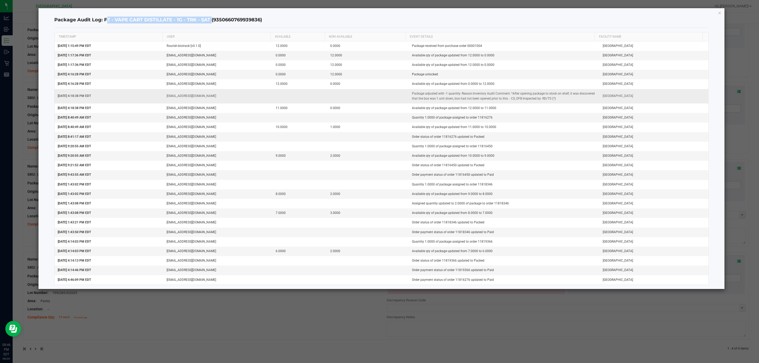
click at [226, 96] on td "[EMAIL_ADDRESS][DOMAIN_NAME]" at bounding box center [217, 96] width 109 height 14
click at [720, 11] on icon "button" at bounding box center [720, 12] width 4 height 6
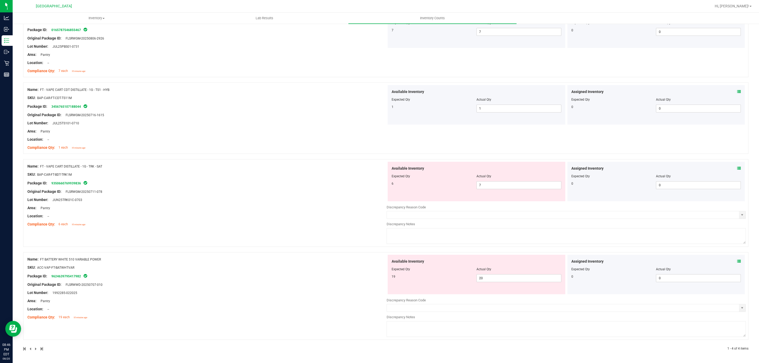
click at [173, 272] on div at bounding box center [206, 271] width 359 height 3
click at [199, 273] on div "Package ID: 9624639795417982" at bounding box center [206, 276] width 359 height 6
drag, startPoint x: 479, startPoint y: 278, endPoint x: 459, endPoint y: 277, distance: 20.3
click at [460, 278] on div "19 20 20" at bounding box center [477, 278] width 170 height 8
drag, startPoint x: 308, startPoint y: 209, endPoint x: 304, endPoint y: 213, distance: 5.6
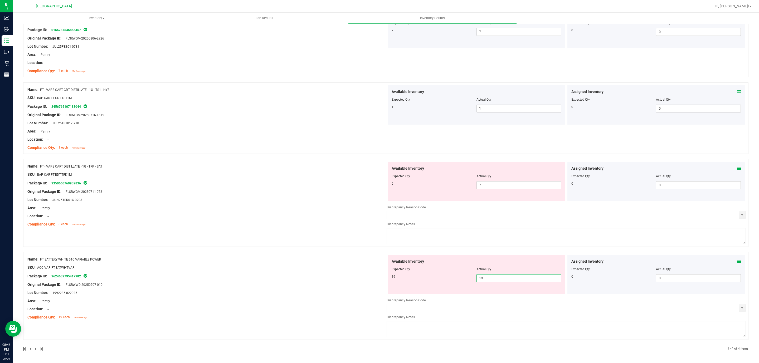
click at [307, 209] on div "Name: FT - VAPE CART DISTILLATE - 1G - TRK - SAT SKU: BAP-CAR-FT-BDT-TRK1M Pack…" at bounding box center [206, 195] width 359 height 67
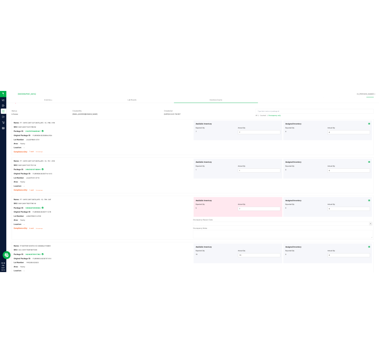
scroll to position [0, 0]
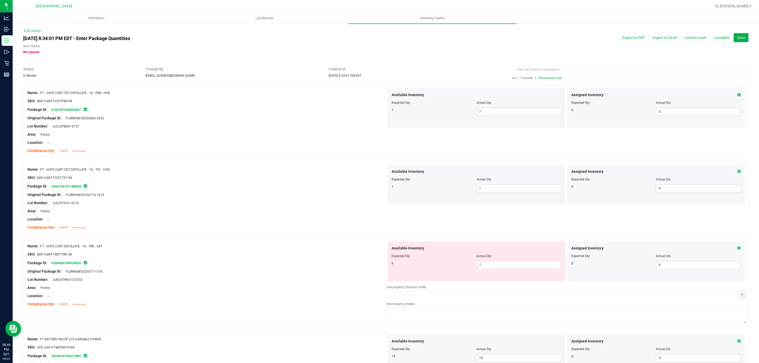
click at [544, 76] on span "Discrepancy only" at bounding box center [550, 78] width 24 height 4
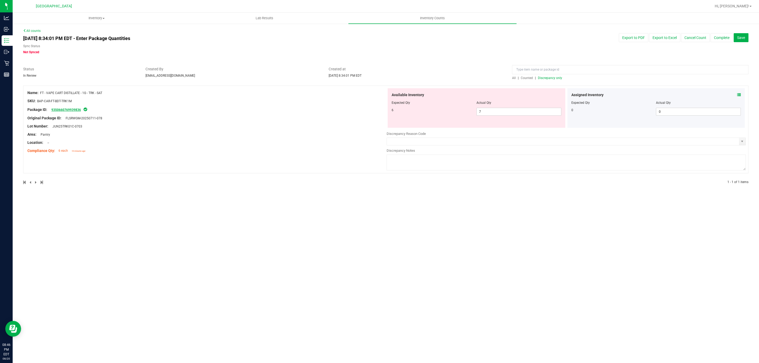
click at [74, 109] on link "9350660769939836" at bounding box center [66, 110] width 30 height 4
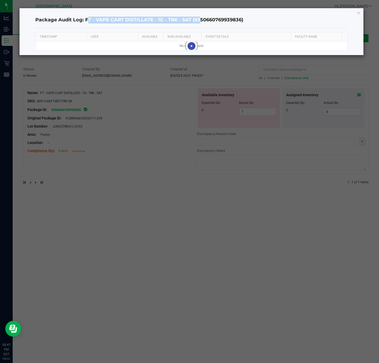
drag, startPoint x: 85, startPoint y: 19, endPoint x: 196, endPoint y: 18, distance: 111.5
click at [196, 18] on h4 "Package Audit Log: FT - VAPE CART DISTILLATE - 1G - TRK - SAT (9350660769939836)" at bounding box center [191, 20] width 312 height 7
click at [360, 13] on icon "button" at bounding box center [359, 12] width 4 height 6
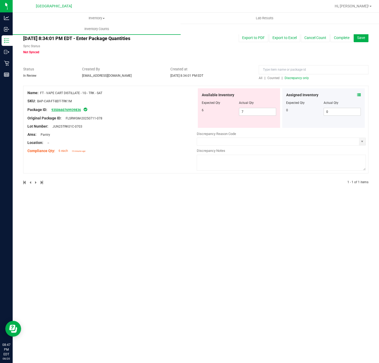
click at [65, 109] on link "9350660769939836" at bounding box center [66, 110] width 30 height 4
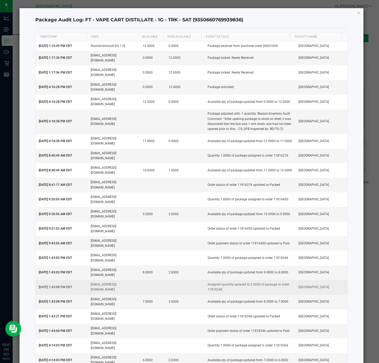
copy td "11816276"
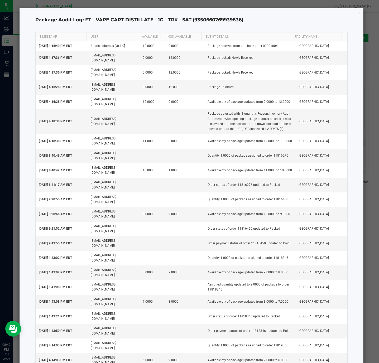
copy td "11819366"
click at [251, 324] on td "Order payment status of order 11818346 updated to Paid" at bounding box center [249, 331] width 91 height 14
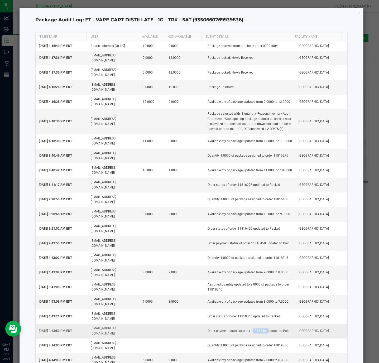
copy td "11818346"
click at [257, 236] on td "Order payment status of order 11816450 updated to Paid" at bounding box center [249, 243] width 91 height 14
copy td "11816450"
click at [242, 178] on td "Order status of order 11816276 updated to Packed" at bounding box center [249, 185] width 91 height 14
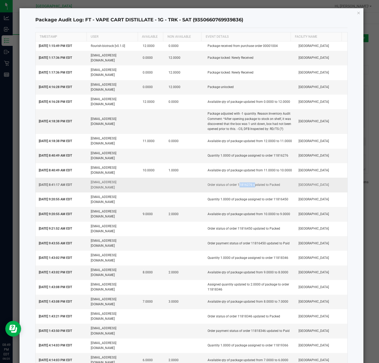
click at [242, 178] on td "Order status of order 11816276 updated to Packed" at bounding box center [249, 185] width 91 height 14
copy td "11816276"
click at [358, 13] on icon "button" at bounding box center [359, 12] width 4 height 6
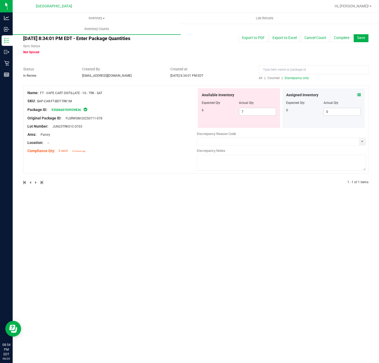
click at [184, 219] on div "Inventory All packages All inventory Waste log Create inventory Lab Results Inv…" at bounding box center [196, 188] width 366 height 350
click at [362, 143] on span "select" at bounding box center [362, 141] width 4 height 4
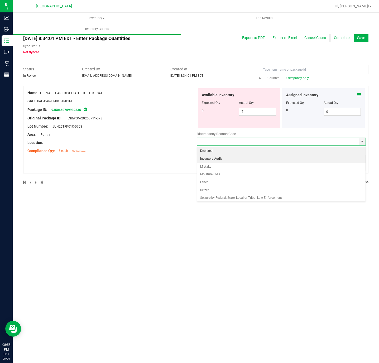
click at [241, 161] on li "Inventory Audit" at bounding box center [281, 159] width 168 height 8
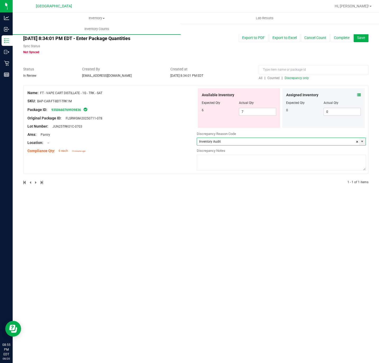
click at [236, 160] on textarea at bounding box center [281, 163] width 169 height 16
click at [361, 142] on span "select" at bounding box center [362, 141] width 4 height 4
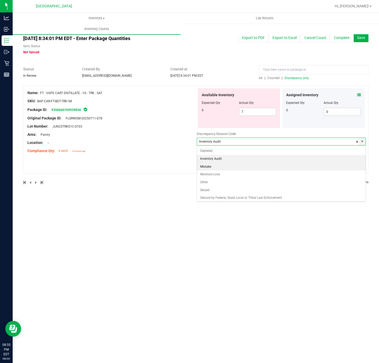
click at [220, 168] on li "Mistake" at bounding box center [281, 167] width 168 height 8
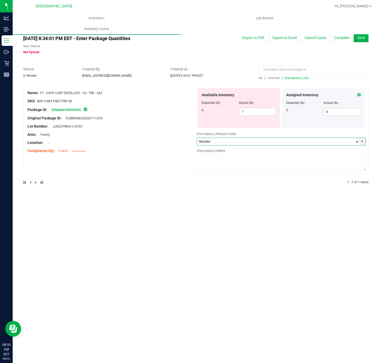
click at [229, 159] on textarea at bounding box center [281, 163] width 169 height 16
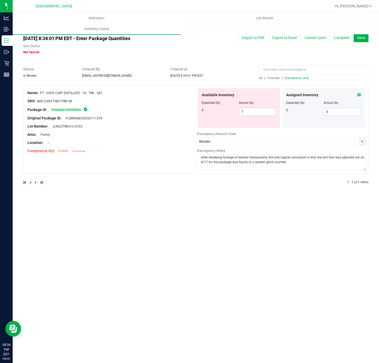
click at [279, 164] on textarea "After reviewing footage of several transactions, the only logical conclusion is…" at bounding box center [281, 163] width 169 height 16
click at [301, 162] on textarea "After reviewing footage of several transactions, the only logical conclusion is…" at bounding box center [281, 163] width 169 height 16
click at [278, 162] on textarea "After reviewing footage of several transactions, the only logical conclusion is…" at bounding box center [281, 163] width 169 height 16
click at [243, 158] on textarea "After reviewing footage of several transactions, the only logical conclusion is…" at bounding box center [281, 163] width 169 height 16
click at [294, 162] on textarea "After reviewing footage of several transactions, the only logical conclusion is…" at bounding box center [281, 163] width 169 height 16
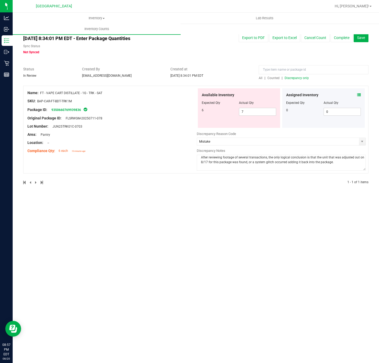
click at [173, 130] on div at bounding box center [111, 130] width 169 height 3
click at [357, 40] on button "Save" at bounding box center [361, 37] width 15 height 9
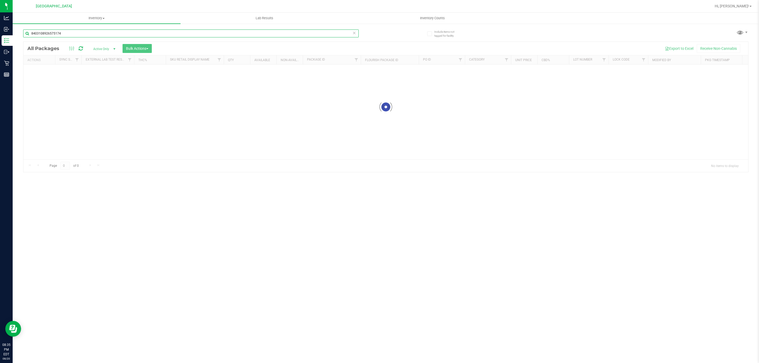
click at [82, 37] on input "8403108926575174" at bounding box center [191, 34] width 336 height 8
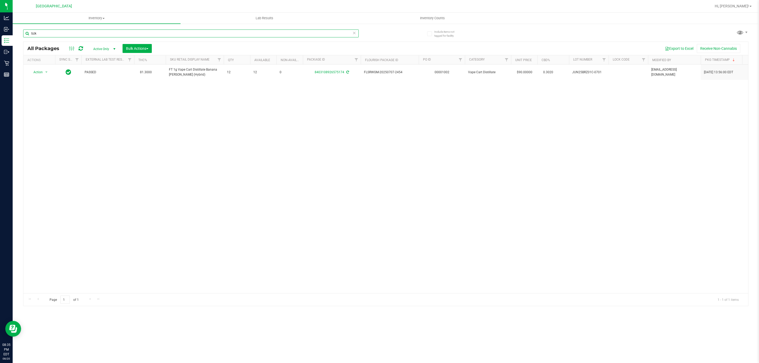
type input "bzk"
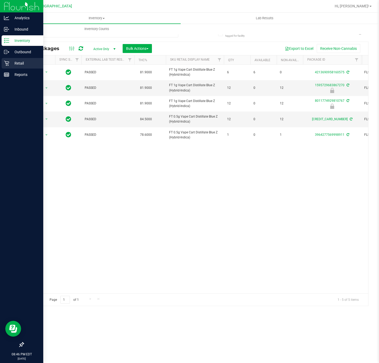
click at [12, 66] on p "Retail" at bounding box center [25, 63] width 32 height 6
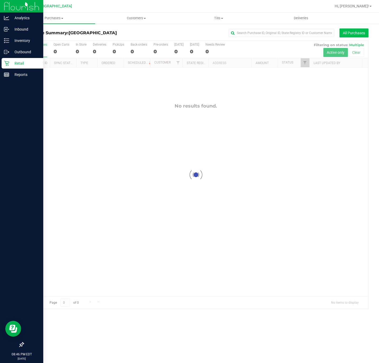
click at [351, 35] on button "All Purchases" at bounding box center [353, 32] width 29 height 9
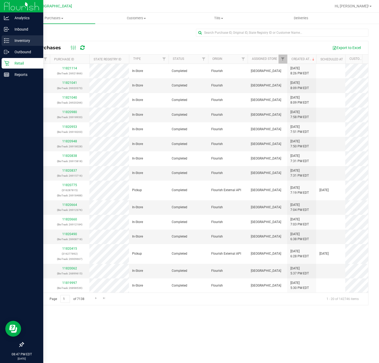
drag, startPoint x: 17, startPoint y: 41, endPoint x: 36, endPoint y: 45, distance: 19.1
click at [17, 41] on p "Inventory" at bounding box center [25, 40] width 32 height 6
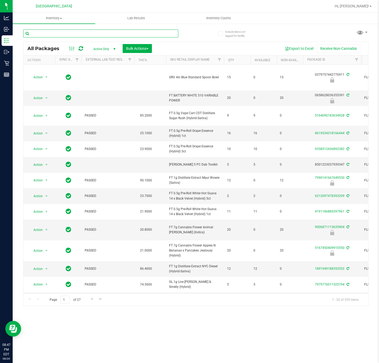
click at [109, 33] on input "text" at bounding box center [100, 34] width 155 height 8
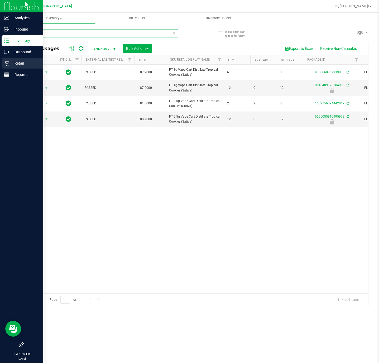
type input "trk"
click at [2, 64] on div "Retail" at bounding box center [23, 63] width 42 height 11
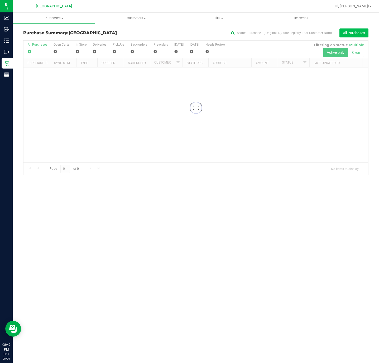
click at [344, 31] on button "All Purchases" at bounding box center [353, 32] width 29 height 9
click at [344, 32] on button "All Purchases" at bounding box center [353, 32] width 29 height 9
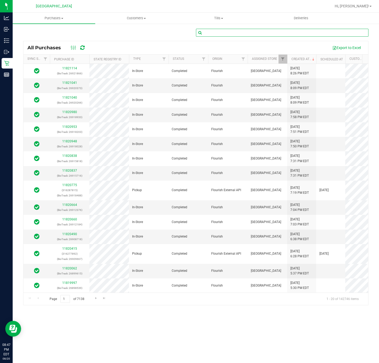
click at [292, 33] on input "text" at bounding box center [282, 33] width 173 height 8
paste input "11816276"
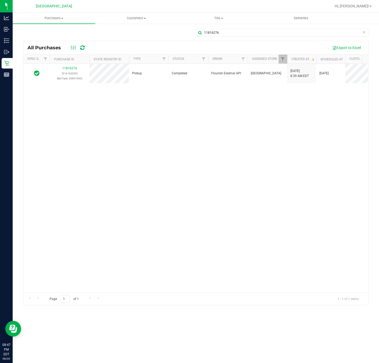
click at [241, 131] on div "11816276 (316163209) (BioTrack: 26891900) Pickup Completed Flourish External AP…" at bounding box center [195, 178] width 345 height 229
click at [197, 117] on div "11816276 (316163209) (BioTrack: 26891900) Pickup Completed Flourish External AP…" at bounding box center [195, 178] width 345 height 229
click at [222, 32] on input "11816276" at bounding box center [282, 33] width 173 height 8
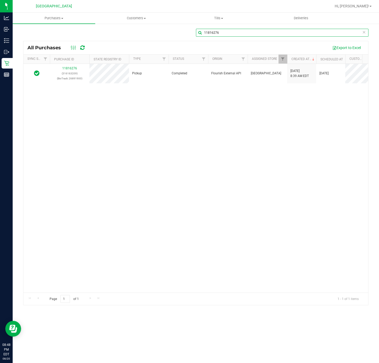
paste input "936"
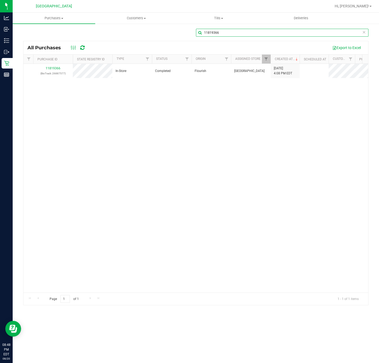
scroll to position [0, 31]
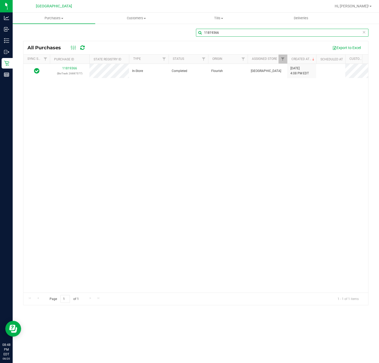
click at [253, 29] on input "11819366" at bounding box center [282, 33] width 173 height 8
paste input "834"
click at [287, 32] on input "11818346" at bounding box center [282, 33] width 173 height 8
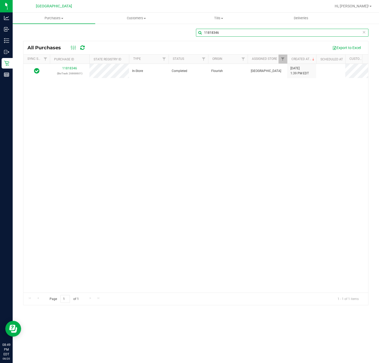
click at [287, 32] on input "11818346" at bounding box center [282, 33] width 173 height 8
click at [287, 31] on input "11818346" at bounding box center [282, 33] width 173 height 8
paste input "6450"
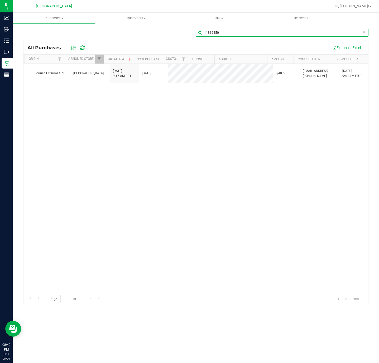
click at [245, 34] on input "11816450" at bounding box center [282, 33] width 173 height 8
paste input "276"
type input "11816276"
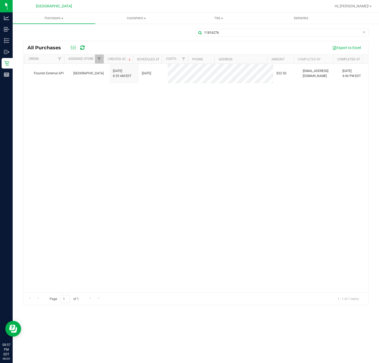
drag, startPoint x: 259, startPoint y: 153, endPoint x: 335, endPoint y: 102, distance: 91.7
click at [259, 153] on div "11816276 (316163209) (BioTrack: 26891900) Pickup Completed Flourish External AP…" at bounding box center [195, 178] width 345 height 229
click at [364, 6] on span "Hi, [PERSON_NAME]!" at bounding box center [352, 6] width 34 height 4
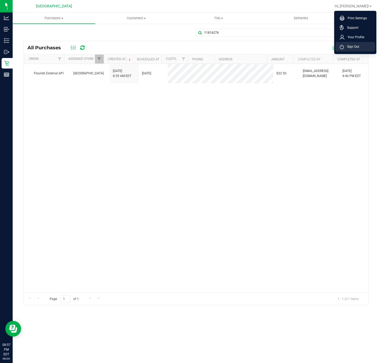
click at [353, 45] on span "Sign Out" at bounding box center [351, 46] width 15 height 5
